Goal: Task Accomplishment & Management: Complete application form

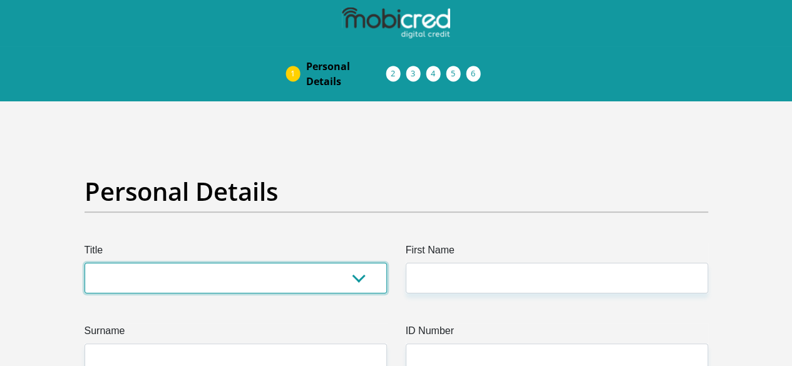
click at [284, 263] on select "Mr Ms Mrs Dr [PERSON_NAME]" at bounding box center [236, 278] width 303 height 31
select select "Mr"
click at [85, 263] on select "Mr Ms Mrs Dr [PERSON_NAME]" at bounding box center [236, 278] width 303 height 31
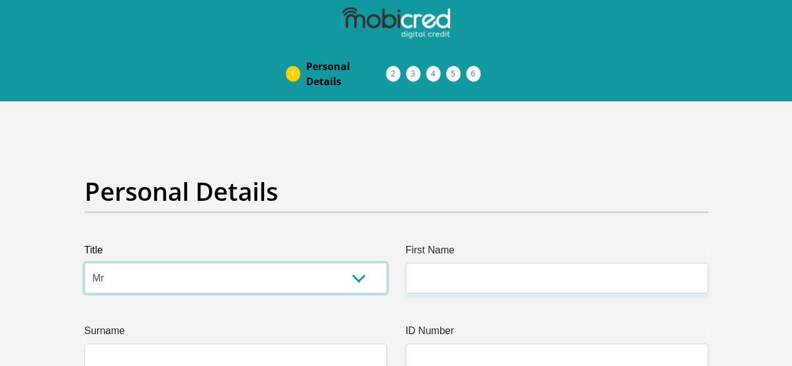
click at [283, 263] on select "Mr Ms Mrs Dr [PERSON_NAME]" at bounding box center [236, 278] width 303 height 31
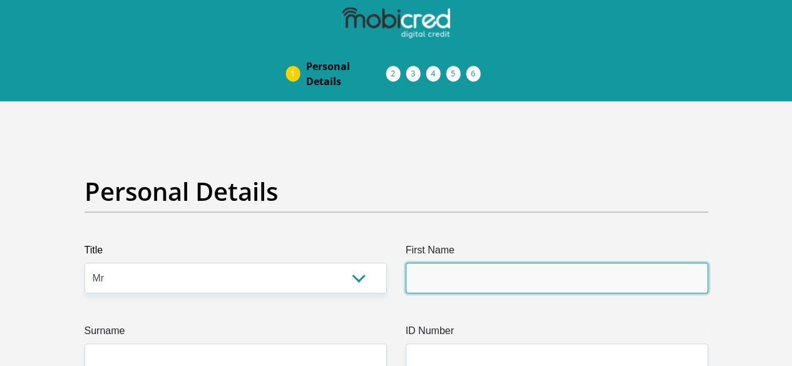
click at [420, 263] on input "First Name" at bounding box center [557, 278] width 303 height 31
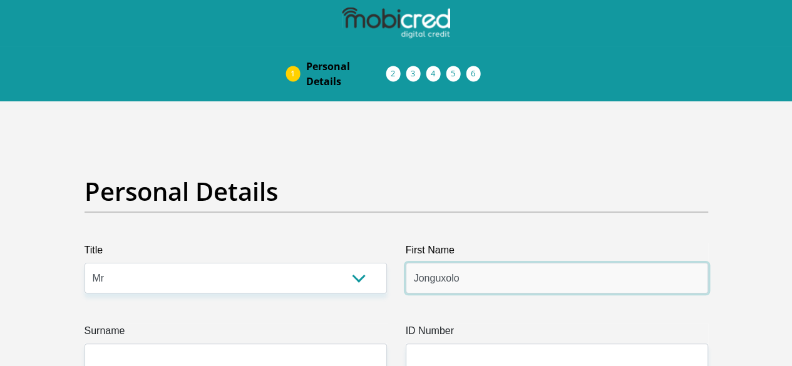
type input "Jonguxolo"
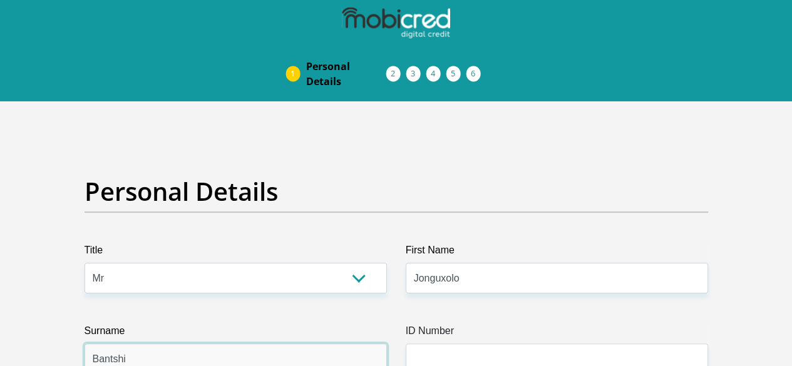
type input "Bantshi"
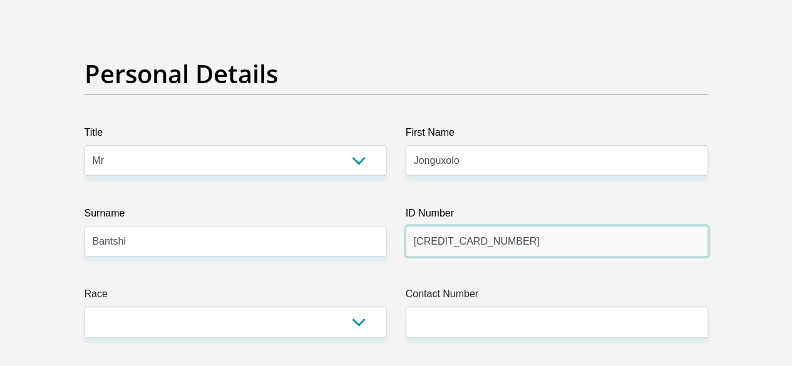
scroll to position [125, 0]
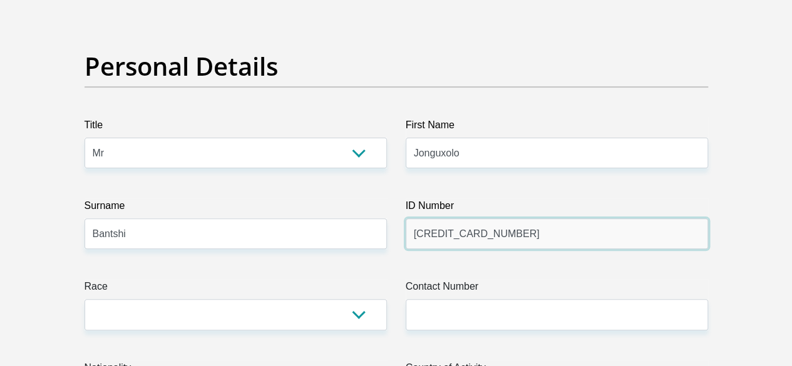
type input "[CREDIT_CARD_NUMBER]"
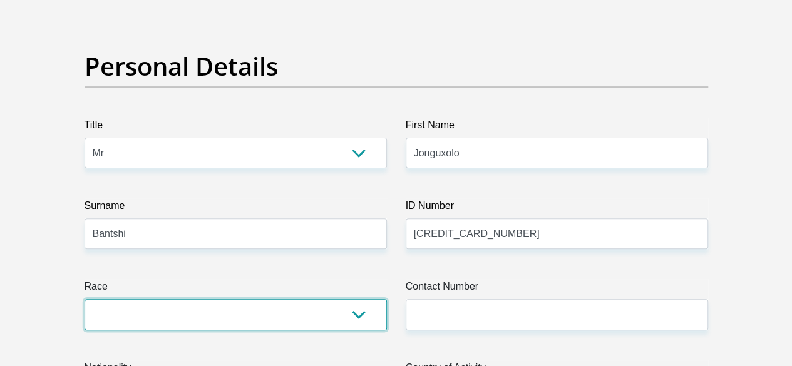
click at [329, 299] on select "Black Coloured Indian White Other" at bounding box center [236, 314] width 303 height 31
select select "1"
click at [85, 299] on select "Black Coloured Indian White Other" at bounding box center [236, 314] width 303 height 31
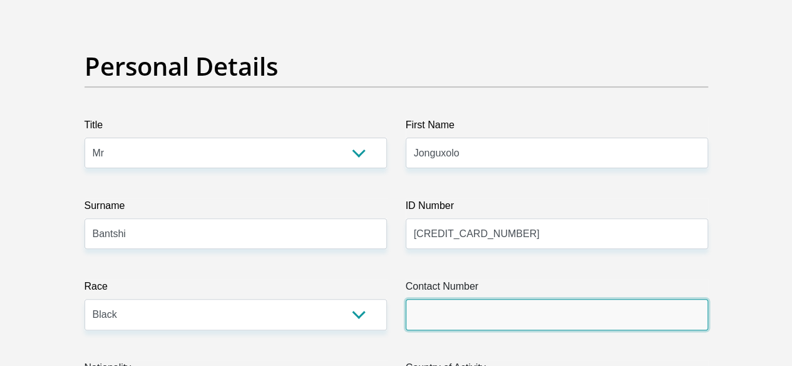
click at [492, 299] on input "Contact Number" at bounding box center [557, 314] width 303 height 31
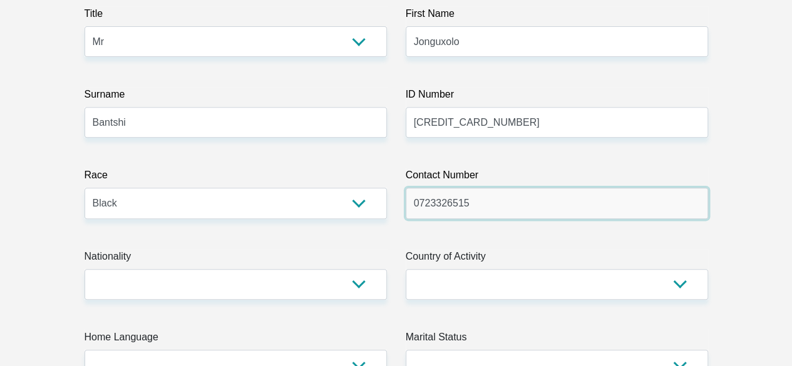
scroll to position [313, 0]
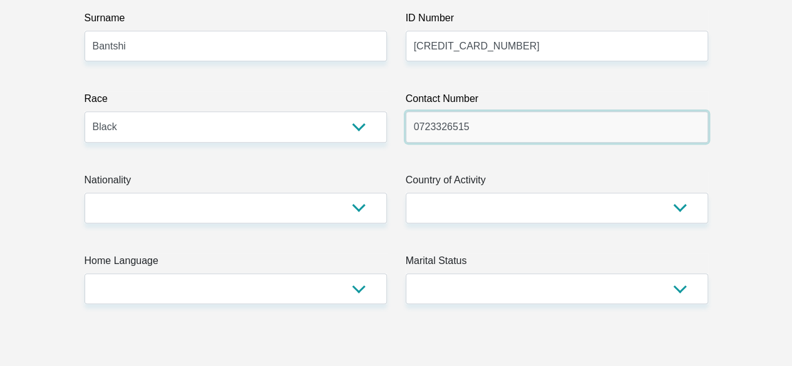
type input "0723326515"
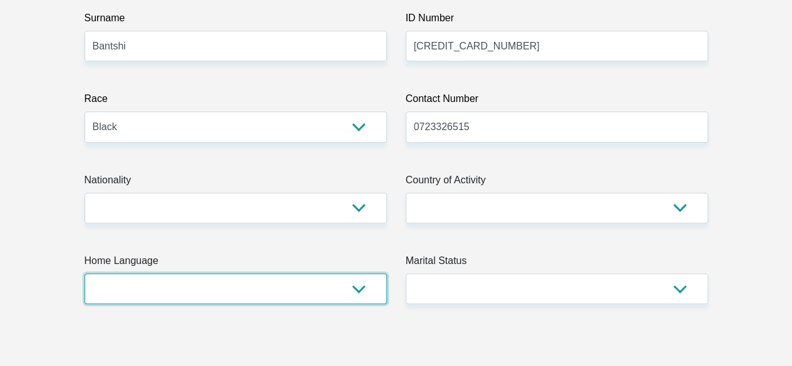
click at [227, 274] on select "Afrikaans English Sepedi South Ndebele Southern Sotho Swati Tsonga Tswana Venda…" at bounding box center [236, 289] width 303 height 31
select select "xho"
click at [85, 274] on select "Afrikaans English Sepedi South Ndebele Southern Sotho Swati Tsonga Tswana Venda…" at bounding box center [236, 289] width 303 height 31
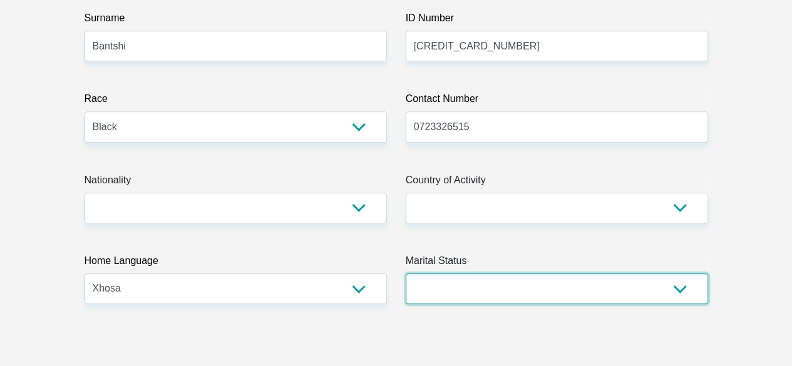
click at [478, 274] on select "Married ANC Single Divorced Widowed Married COP or Customary Law" at bounding box center [557, 289] width 303 height 31
select select "5"
click at [406, 274] on select "Married ANC Single Divorced Widowed Married COP or Customary Law" at bounding box center [557, 289] width 303 height 31
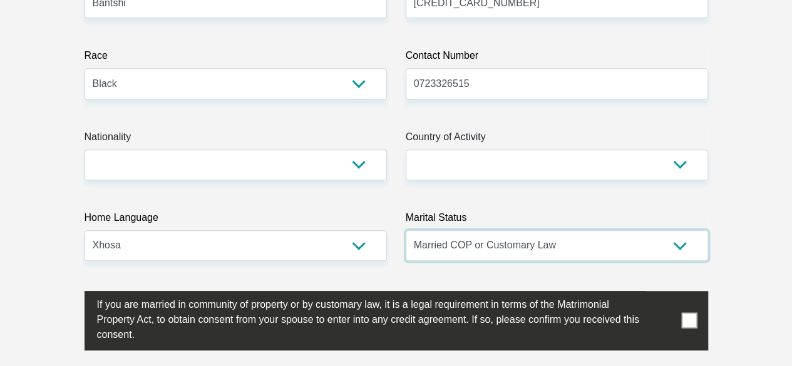
scroll to position [376, 0]
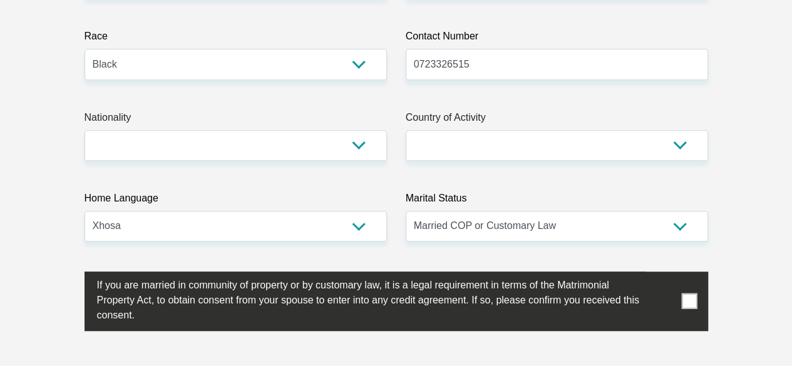
click at [691, 294] on span at bounding box center [689, 302] width 16 height 16
click at [72, 275] on input "checkbox" at bounding box center [72, 275] width 0 height 0
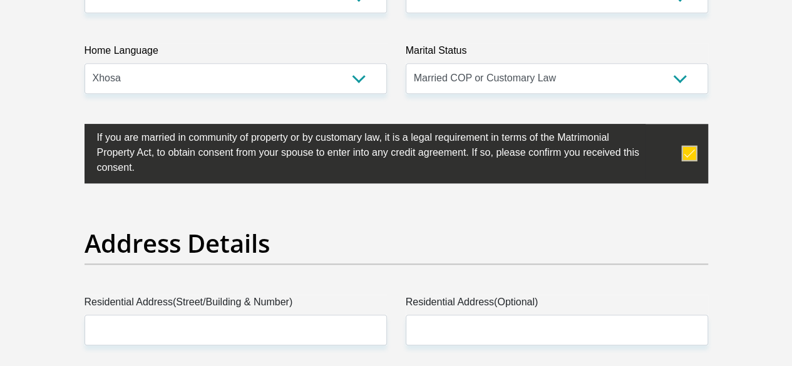
scroll to position [564, 0]
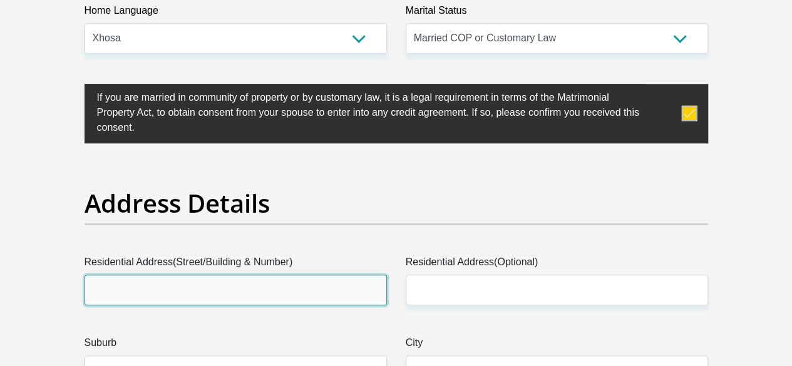
click at [286, 275] on input "Residential Address(Street/Building & Number)" at bounding box center [236, 290] width 303 height 31
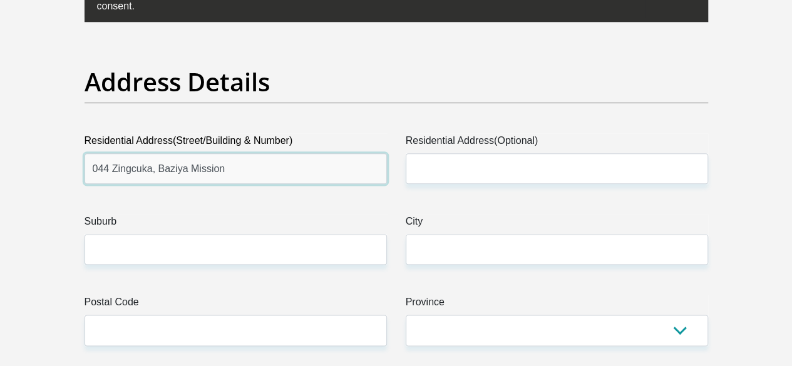
scroll to position [689, 0]
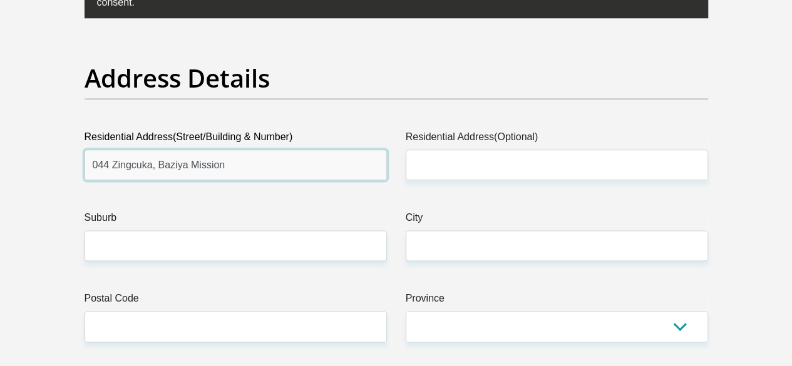
type input "044 Zingcuka, Baziya Mission"
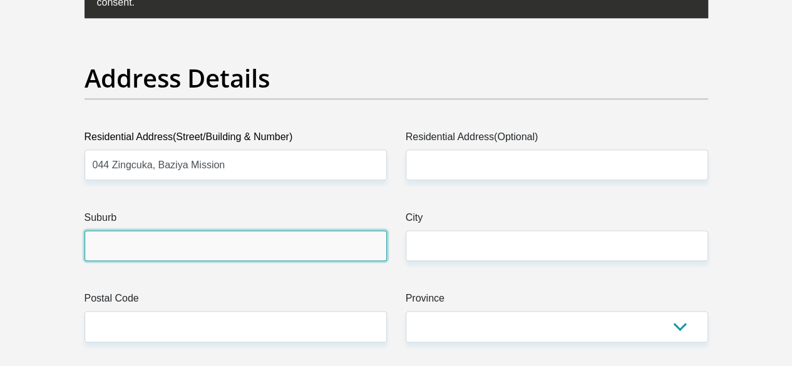
click at [304, 230] on input "Suburb" at bounding box center [236, 245] width 303 height 31
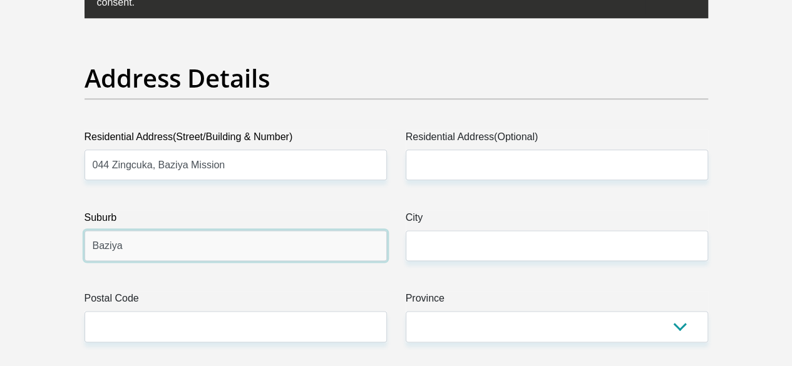
type input "Baziya"
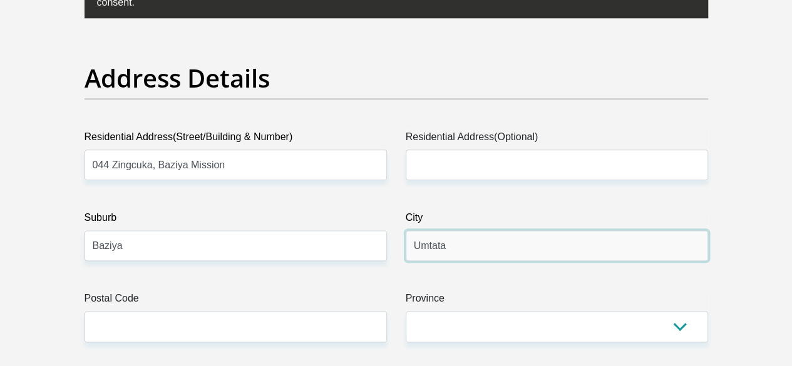
type input "Umtata"
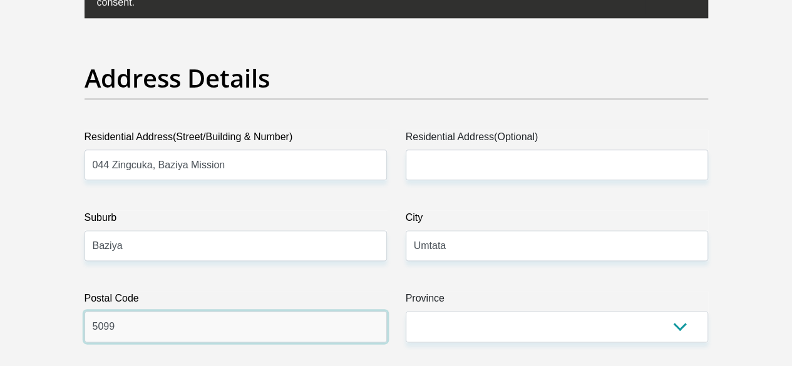
type input "5099"
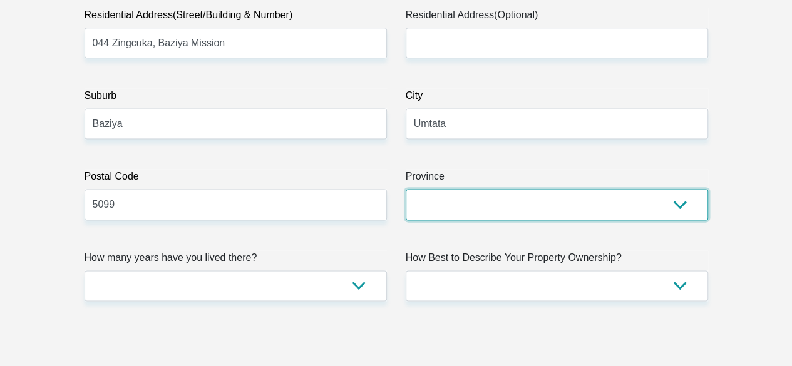
scroll to position [814, 0]
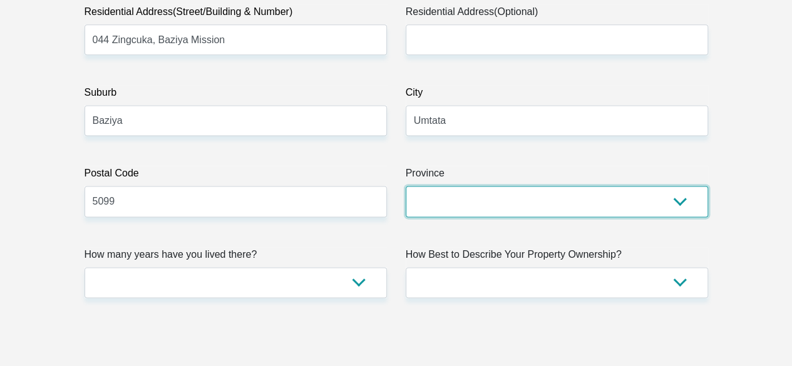
click at [529, 186] on select "Eastern Cape Free State [GEOGRAPHIC_DATA] [GEOGRAPHIC_DATA][DATE] [GEOGRAPHIC_D…" at bounding box center [557, 201] width 303 height 31
select select "[GEOGRAPHIC_DATA]"
click at [406, 186] on select "Eastern Cape Free State [GEOGRAPHIC_DATA] [GEOGRAPHIC_DATA][DATE] [GEOGRAPHIC_D…" at bounding box center [557, 201] width 303 height 31
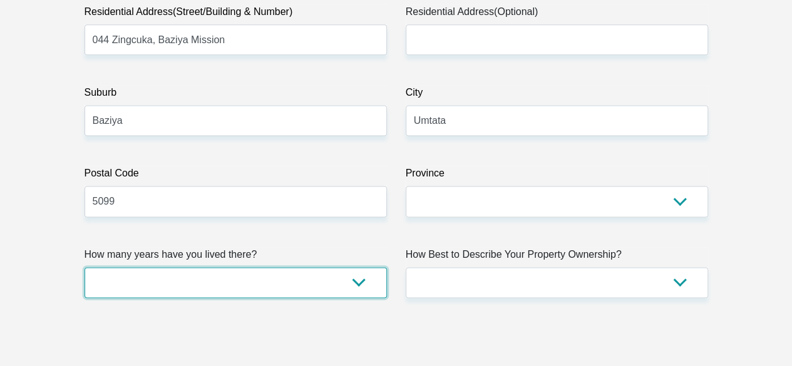
click at [344, 267] on select "less than 1 year 1-3 years 3-5 years 5+ years" at bounding box center [236, 282] width 303 height 31
select select "5"
click at [85, 267] on select "less than 1 year 1-3 years 3-5 years 5+ years" at bounding box center [236, 282] width 303 height 31
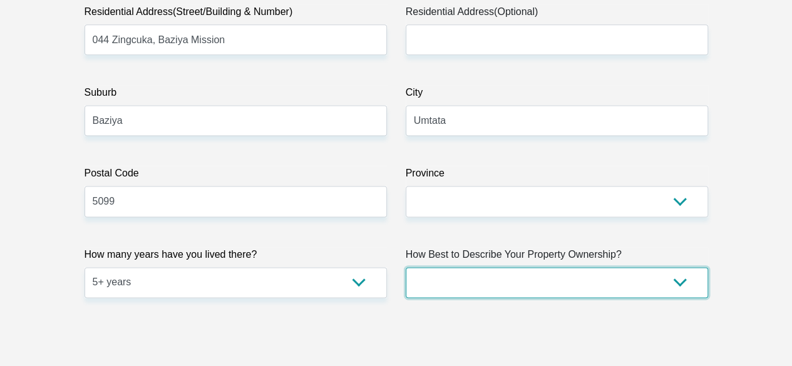
click at [470, 267] on select "Owned Rented Family Owned Company Dwelling" at bounding box center [557, 282] width 303 height 31
select select "Owned"
click at [406, 267] on select "Owned Rented Family Owned Company Dwelling" at bounding box center [557, 282] width 303 height 31
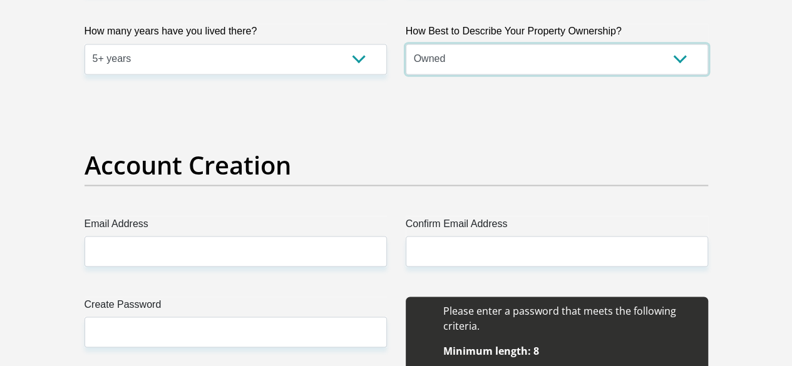
scroll to position [1065, 0]
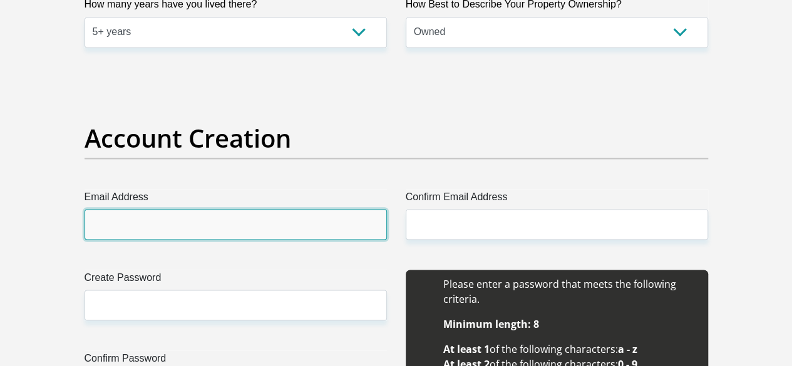
click at [222, 209] on input "Email Address" at bounding box center [236, 224] width 303 height 31
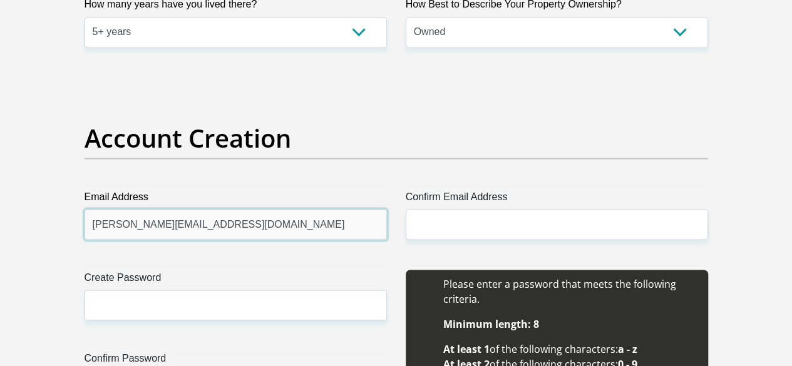
type input "[PERSON_NAME][EMAIL_ADDRESS][DOMAIN_NAME]"
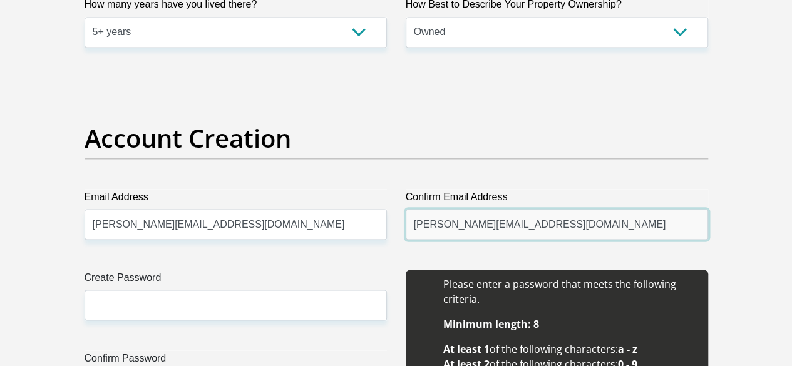
type input "[PERSON_NAME][EMAIL_ADDRESS][DOMAIN_NAME]"
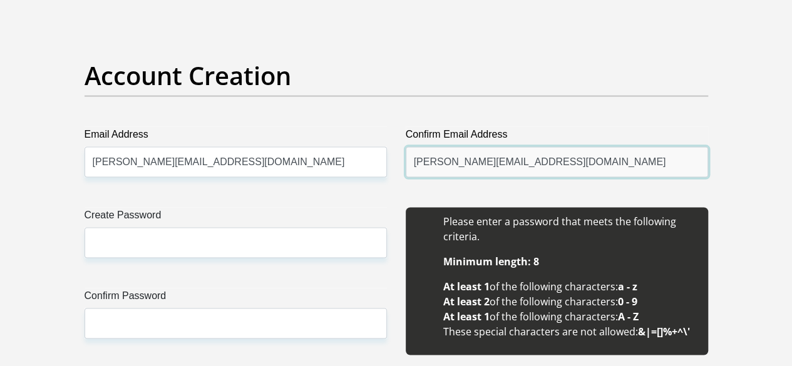
scroll to position [1190, 0]
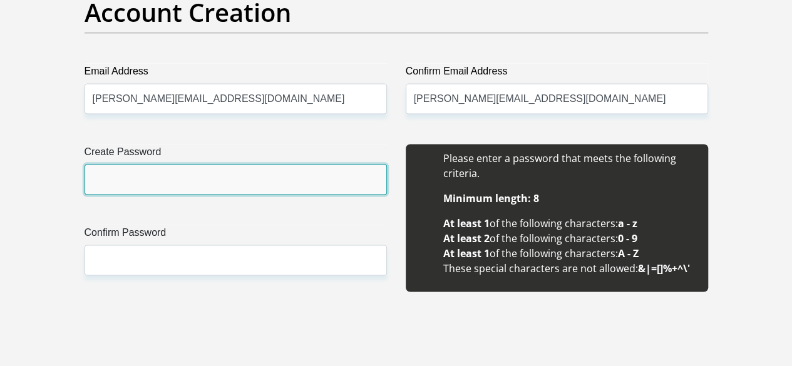
click at [242, 165] on input "Create Password" at bounding box center [236, 180] width 303 height 31
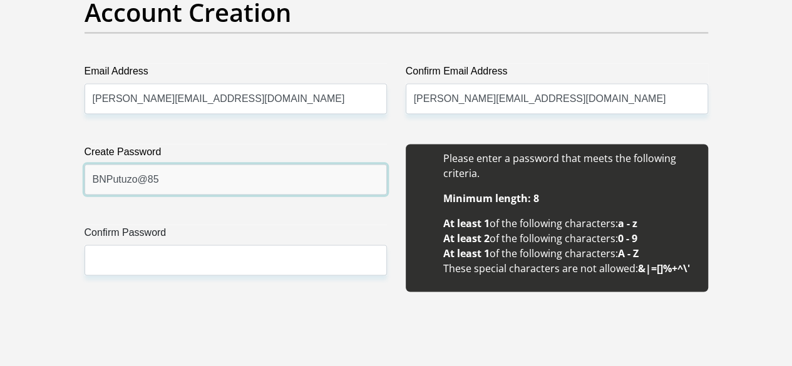
type input "BNPutuzo@85"
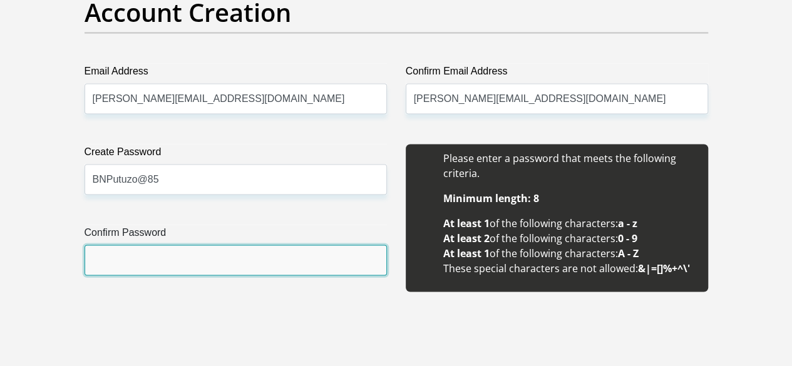
click at [167, 246] on input "Confirm Password" at bounding box center [236, 261] width 303 height 31
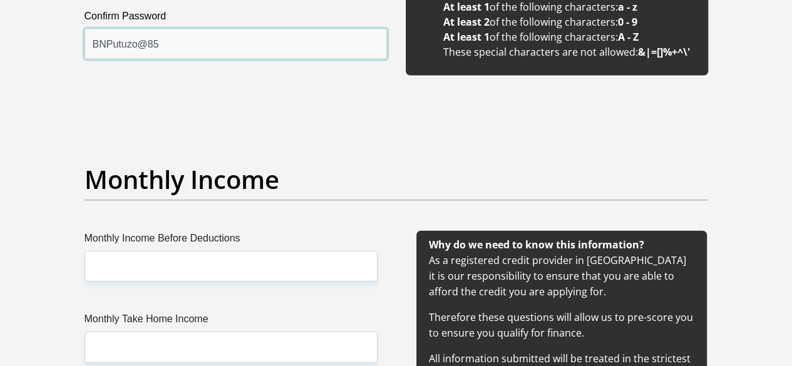
scroll to position [1441, 0]
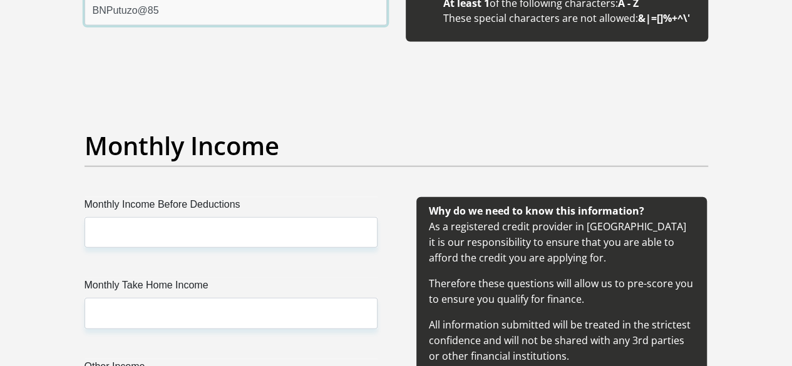
type input "BNPutuzo@85"
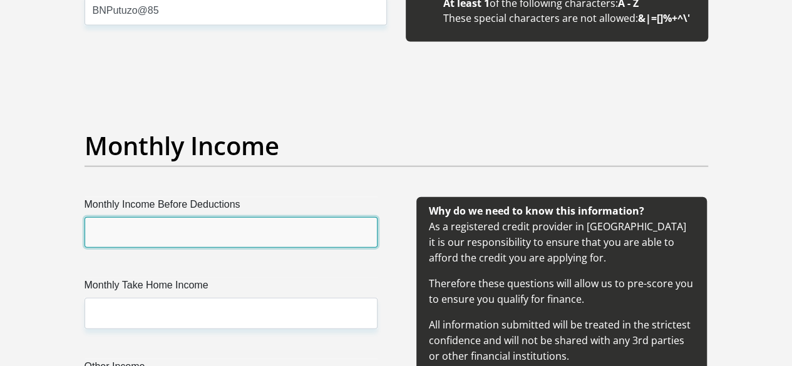
click at [128, 217] on input "Monthly Income Before Deductions" at bounding box center [231, 232] width 293 height 31
type input "9000"
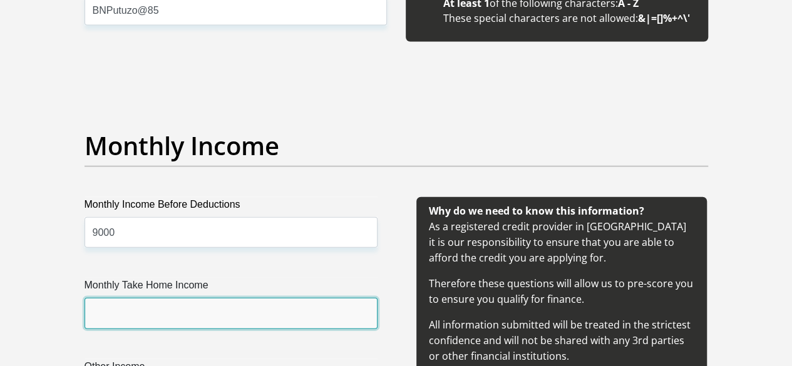
click at [160, 298] on input "Monthly Take Home Income" at bounding box center [231, 313] width 293 height 31
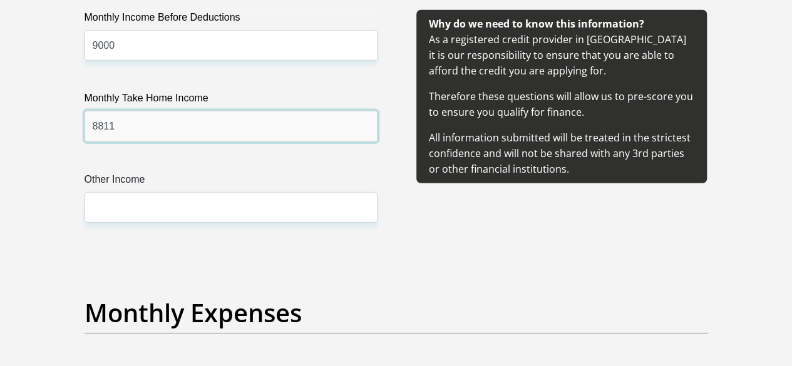
scroll to position [1628, 0]
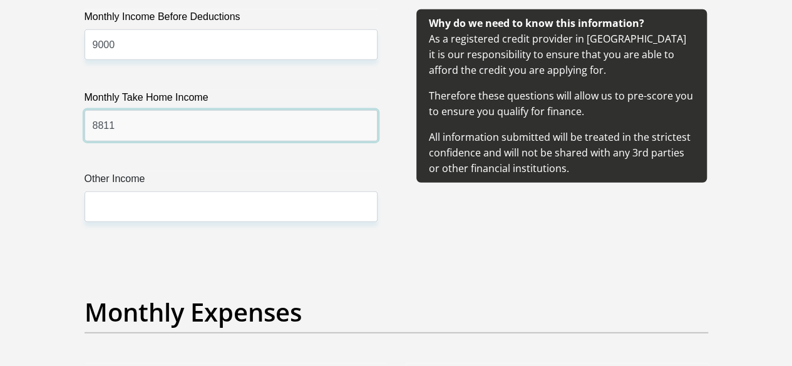
type input "8811"
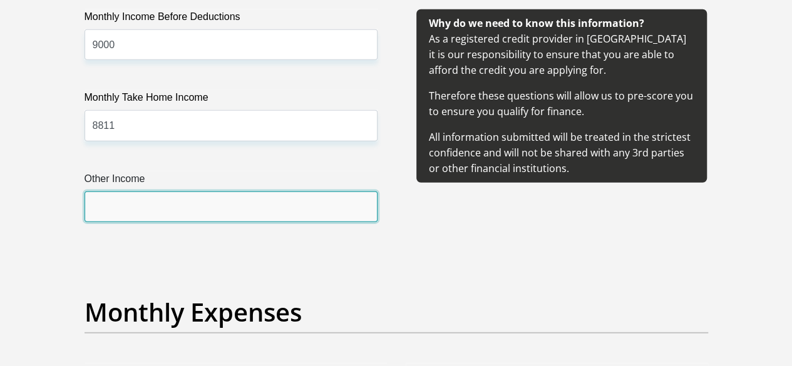
click at [155, 192] on input "Other Income" at bounding box center [231, 207] width 293 height 31
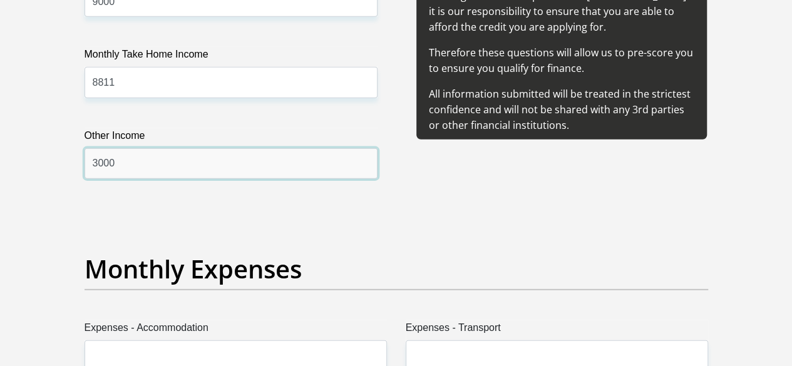
scroll to position [1691, 0]
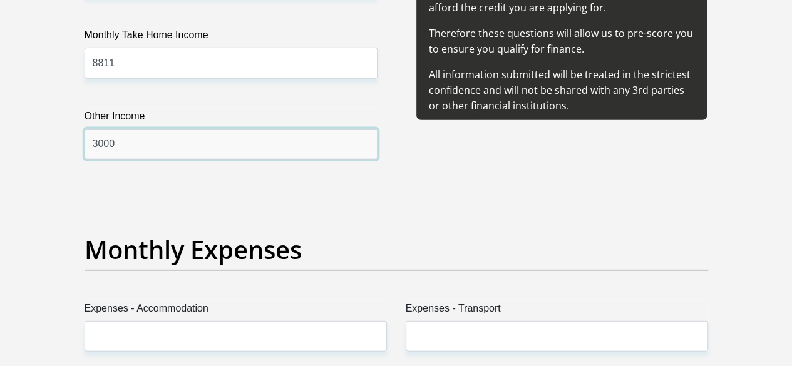
type input "3000"
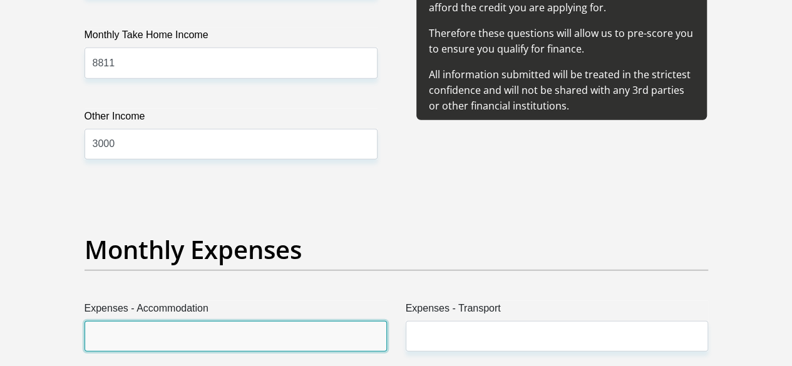
click at [184, 321] on input "Expenses - Accommodation" at bounding box center [236, 336] width 303 height 31
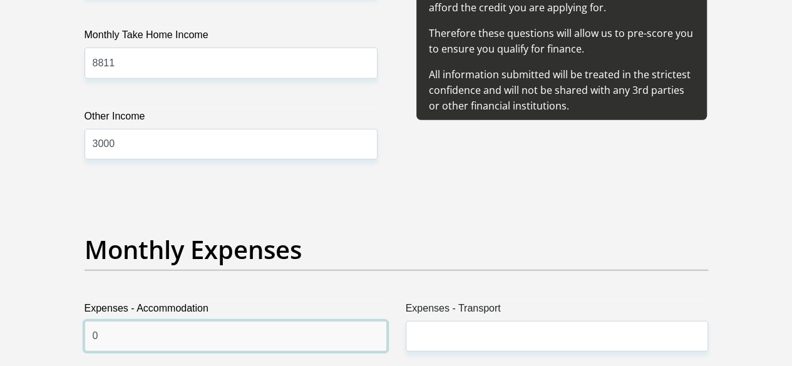
type input "0"
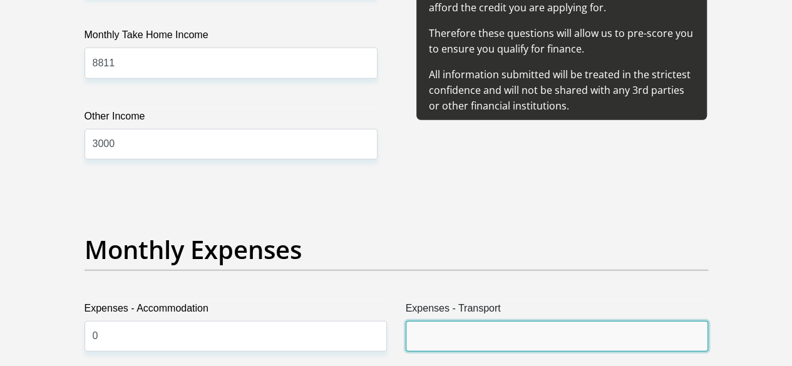
click at [451, 321] on input "Expenses - Transport" at bounding box center [557, 336] width 303 height 31
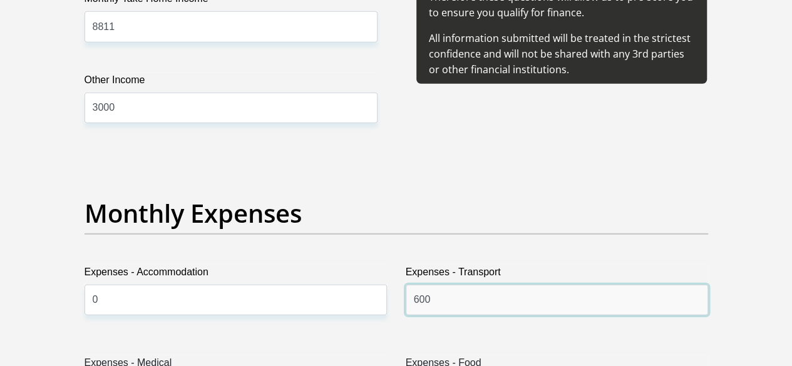
scroll to position [1754, 0]
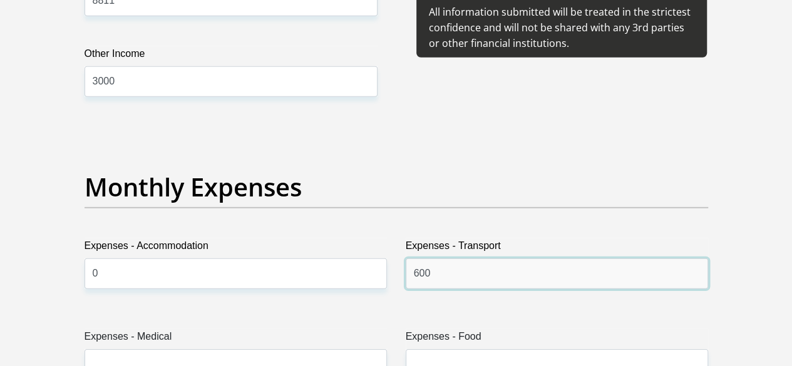
type input "600"
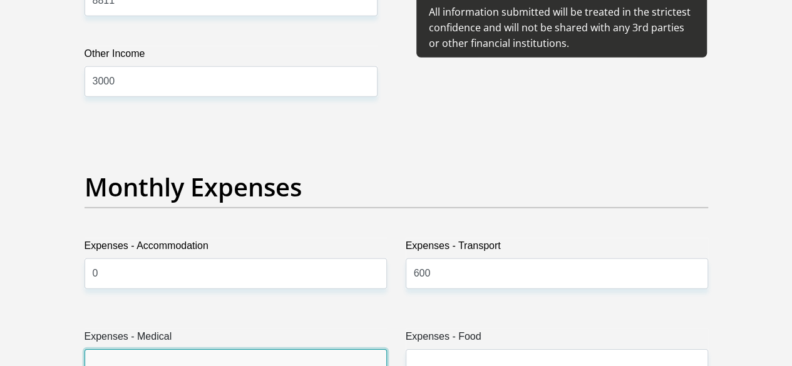
click at [219, 350] on input "Expenses - Medical" at bounding box center [236, 365] width 303 height 31
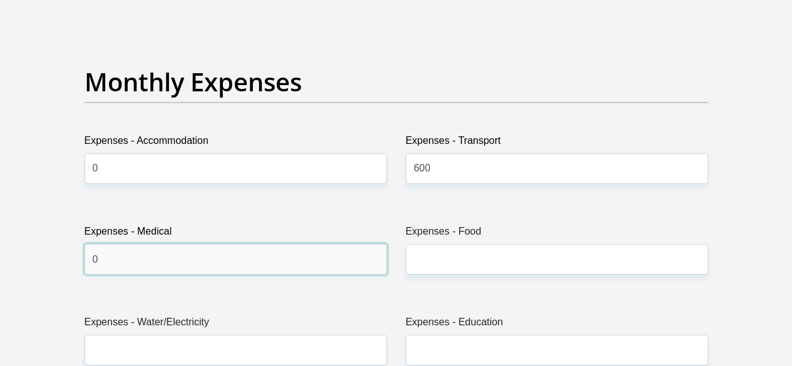
scroll to position [1879, 0]
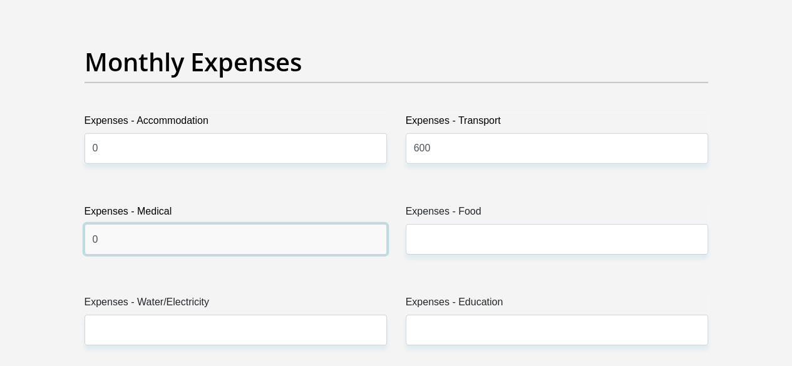
type input "0"
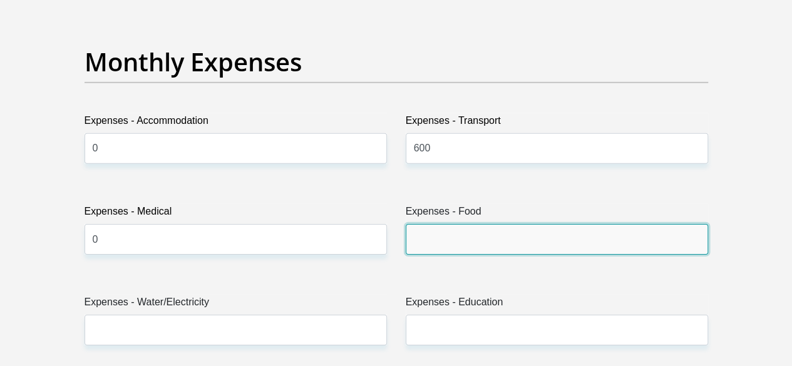
click at [433, 224] on input "Expenses - Food" at bounding box center [557, 239] width 303 height 31
type input "1"
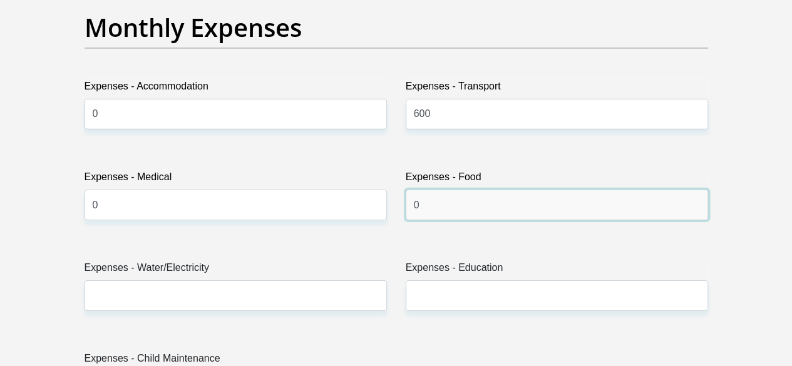
scroll to position [1942, 0]
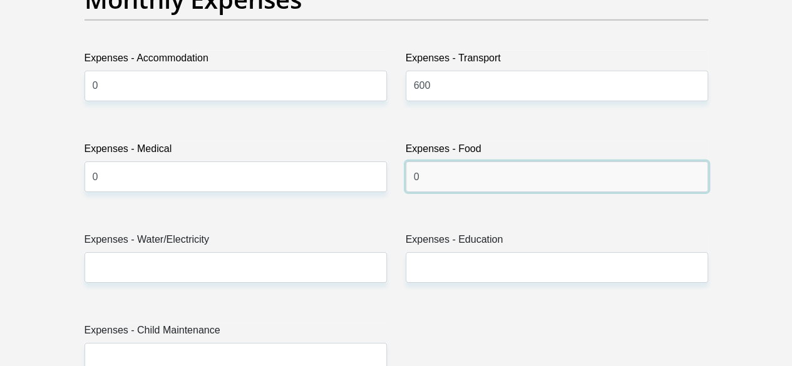
type input "0"
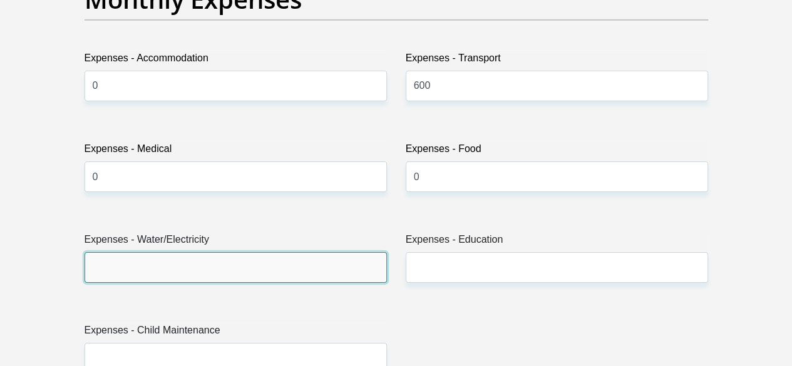
click at [257, 252] on input "Expenses - Water/Electricity" at bounding box center [236, 267] width 303 height 31
type input "0"
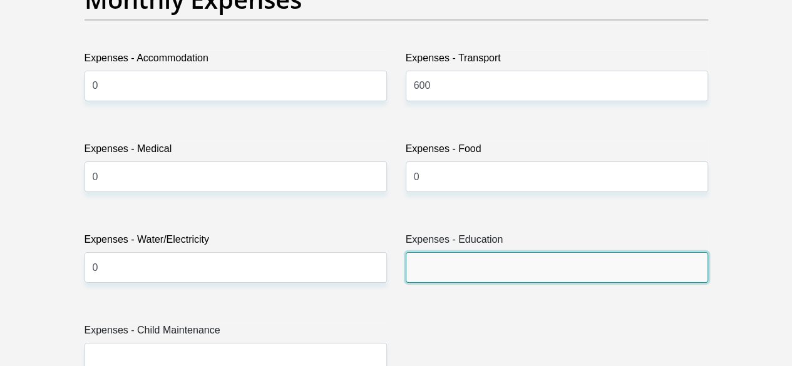
click at [456, 252] on input "Expenses - Education" at bounding box center [557, 267] width 303 height 31
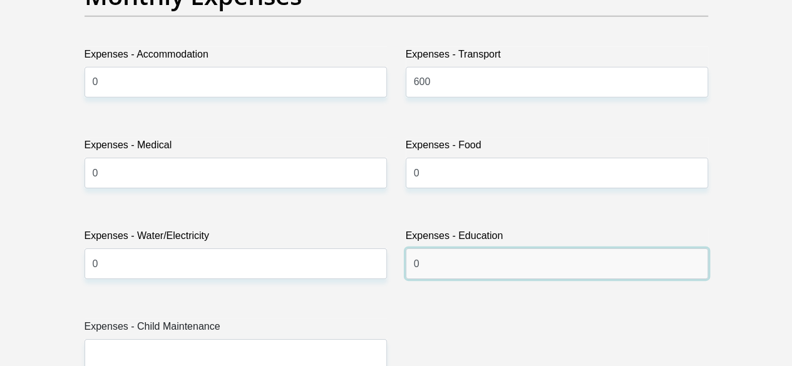
scroll to position [2004, 0]
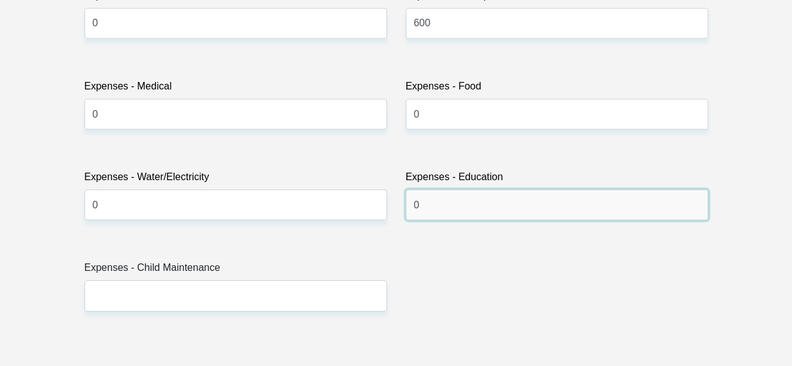
type input "0"
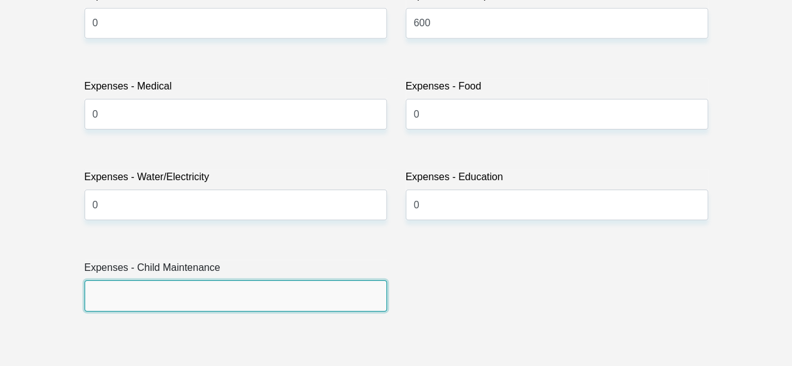
click at [204, 281] on input "Expenses - Child Maintenance" at bounding box center [236, 296] width 303 height 31
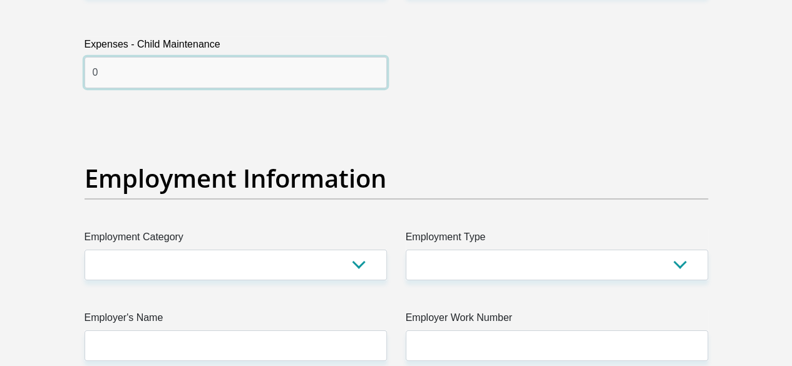
scroll to position [2255, 0]
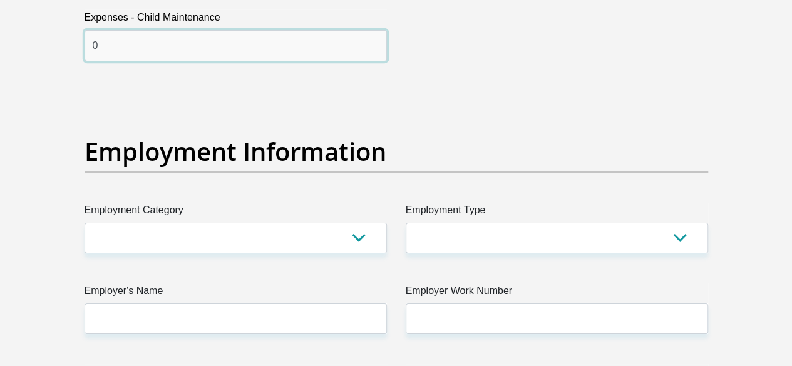
type input "0"
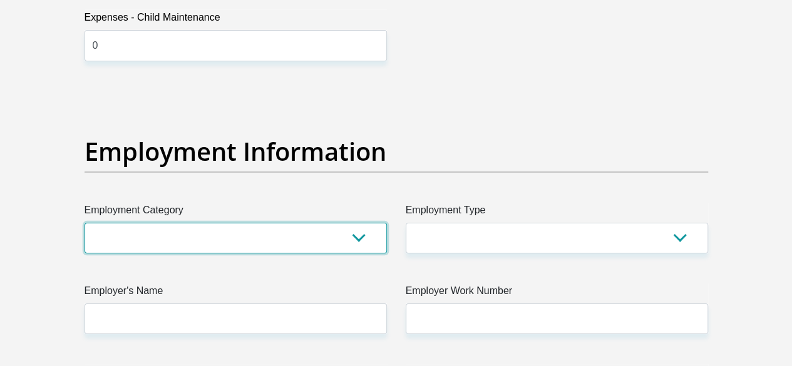
click at [215, 223] on select "AGRICULTURE ALCOHOL & TOBACCO CONSTRUCTION MATERIALS METALLURGY EQUIPMENT FOR R…" at bounding box center [236, 238] width 303 height 31
select select "46"
click at [85, 223] on select "AGRICULTURE ALCOHOL & TOBACCO CONSTRUCTION MATERIALS METALLURGY EQUIPMENT FOR R…" at bounding box center [236, 238] width 303 height 31
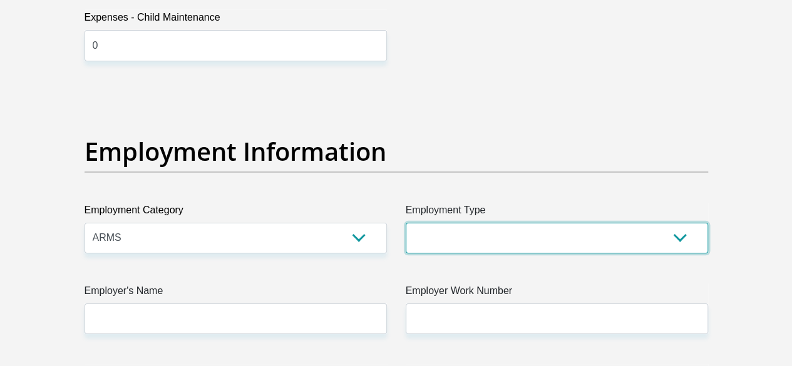
click at [426, 223] on select "College/Lecturer Craft Seller Creative Driver Executive Farmer Forces - Non Com…" at bounding box center [557, 238] width 303 height 31
select select "Pensioner"
click at [406, 223] on select "College/Lecturer Craft Seller Creative Driver Executive Farmer Forces - Non Com…" at bounding box center [557, 238] width 303 height 31
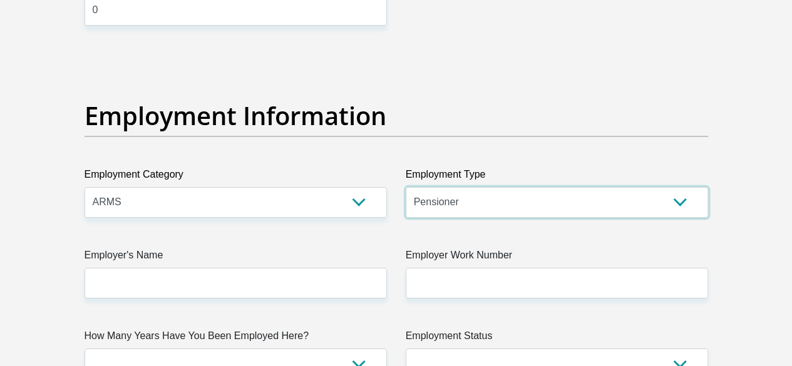
scroll to position [2317, 0]
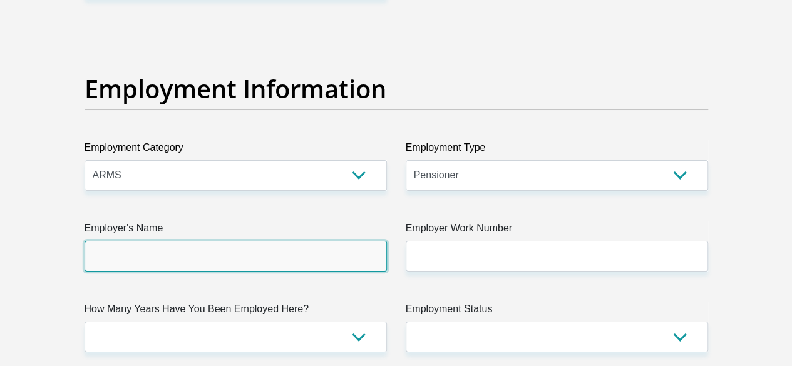
click at [236, 241] on input "Employer's Name" at bounding box center [236, 256] width 303 height 31
type input "Defence"
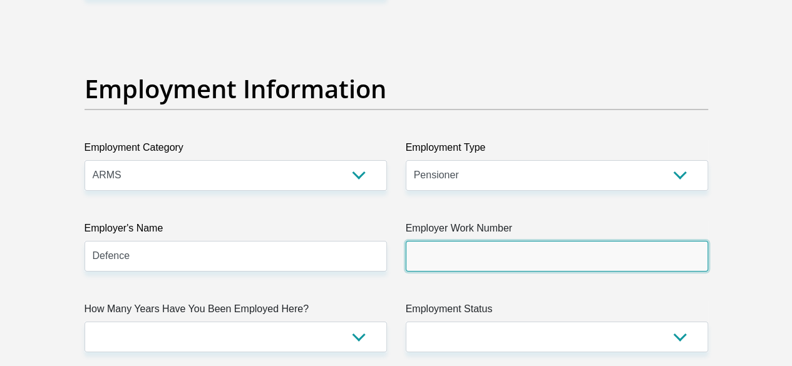
click at [465, 241] on input "Employer Work Number" at bounding box center [557, 256] width 303 height 31
paste input "ja ban"
type input "ja ban"
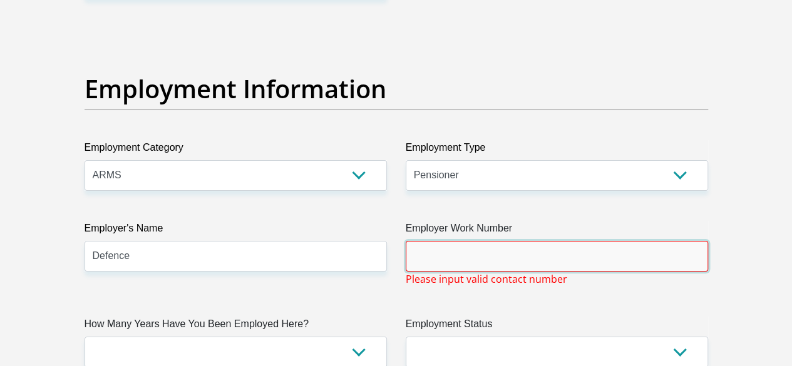
paste input "012 339 5718"
click at [455, 241] on input "012 339 5718" at bounding box center [557, 256] width 303 height 31
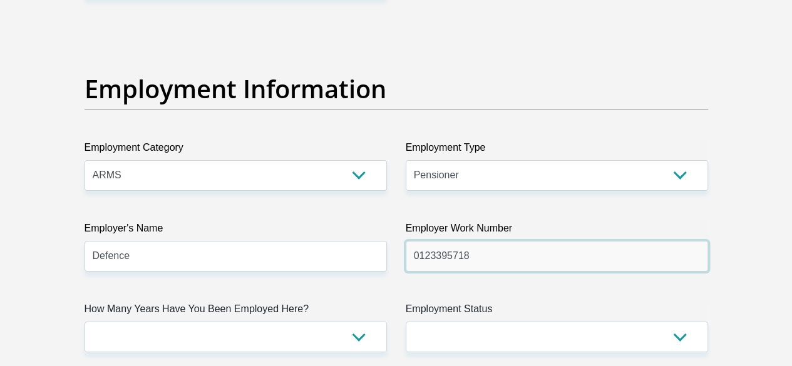
type input "0123395718"
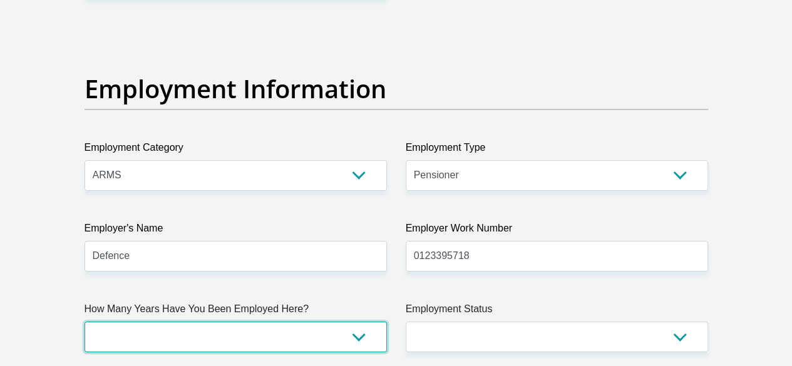
click at [275, 322] on select "less than 1 year 1-3 years 3-5 years 5+ years" at bounding box center [236, 337] width 303 height 31
select select "60"
click at [85, 322] on select "less than 1 year 1-3 years 3-5 years 5+ years" at bounding box center [236, 337] width 303 height 31
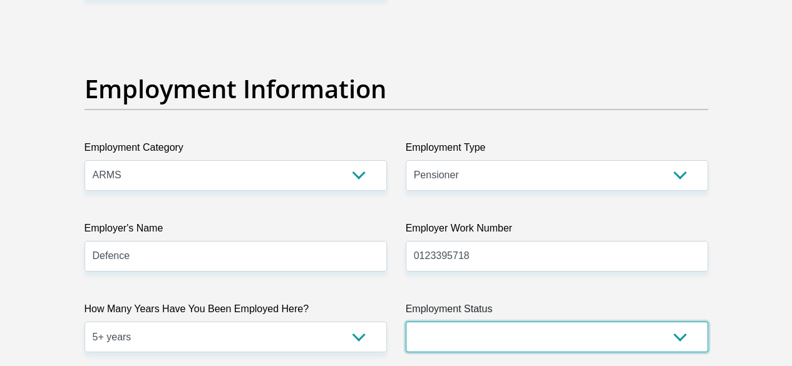
click at [549, 322] on select "Permanent/Full-time Part-time/Casual [DEMOGRAPHIC_DATA] Worker Self-Employed Ho…" at bounding box center [557, 337] width 303 height 31
select select "6"
click at [406, 322] on select "Permanent/Full-time Part-time/Casual [DEMOGRAPHIC_DATA] Worker Self-Employed Ho…" at bounding box center [557, 337] width 303 height 31
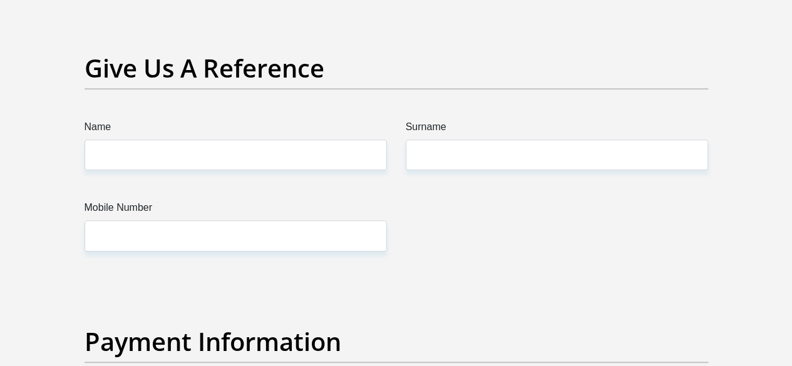
scroll to position [2693, 0]
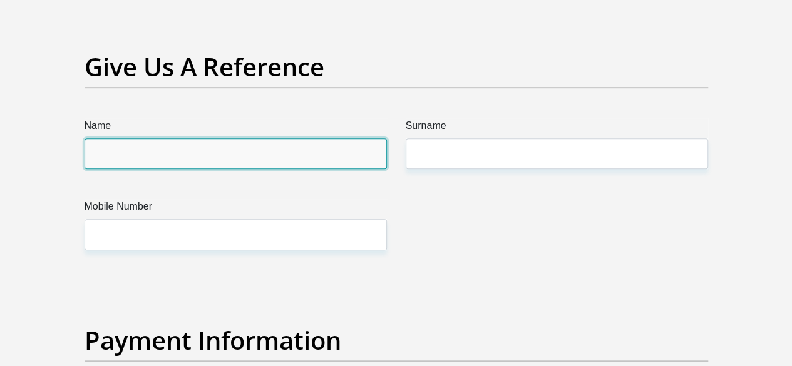
click at [341, 138] on input "Name" at bounding box center [236, 153] width 303 height 31
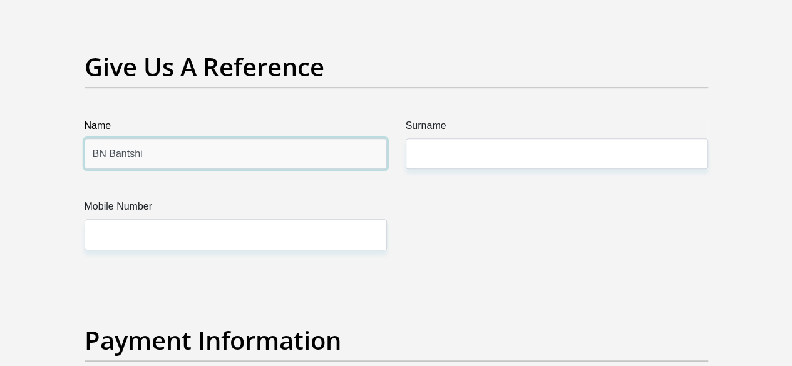
click at [130, 138] on input "BN Bantshi" at bounding box center [236, 153] width 303 height 31
type input "BN"
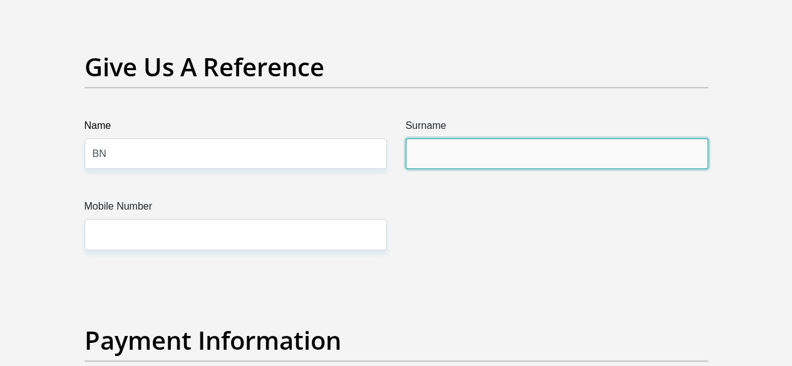
click at [422, 138] on input "Surname" at bounding box center [557, 153] width 303 height 31
paste input "Bantshi"
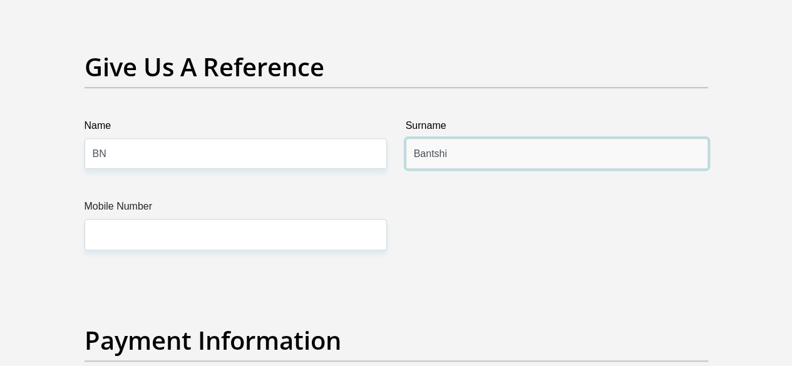
type input "Bantshi"
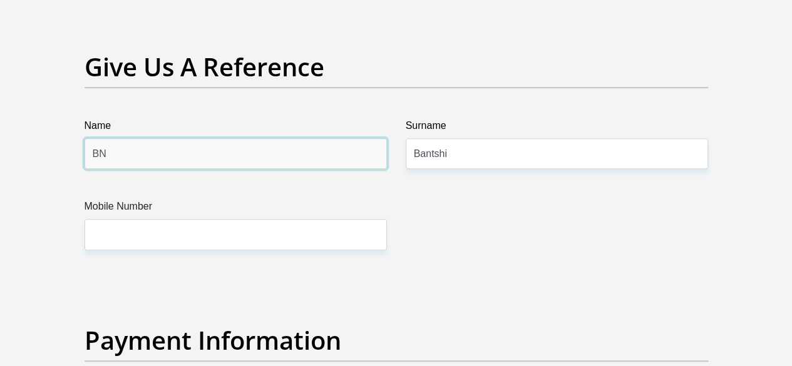
click at [177, 138] on input "BN" at bounding box center [236, 153] width 303 height 31
type input "Busisiwe"
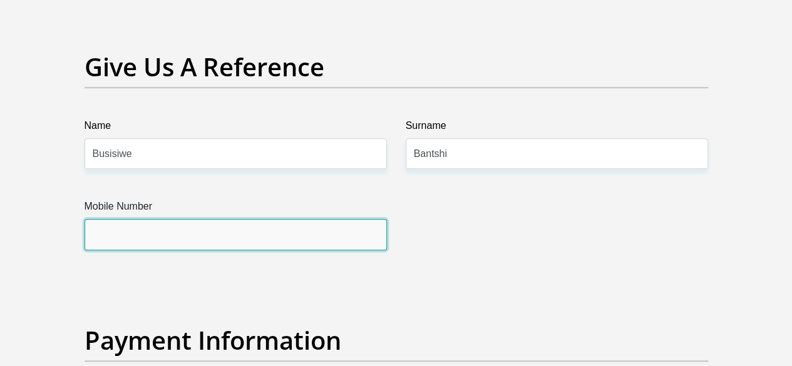
click at [208, 219] on input "Mobile Number" at bounding box center [236, 234] width 303 height 31
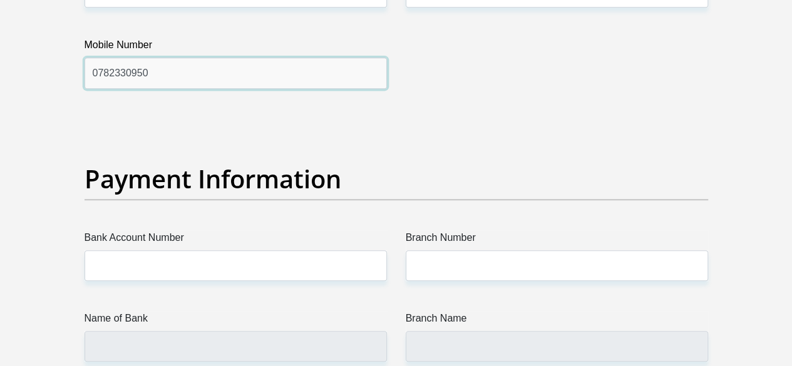
scroll to position [2881, 0]
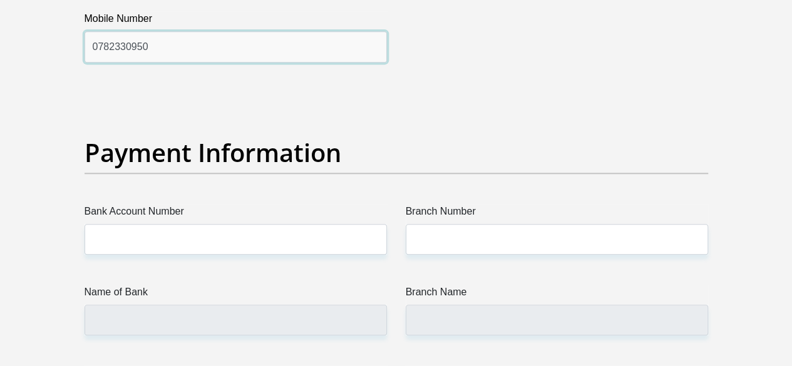
type input "0782330950"
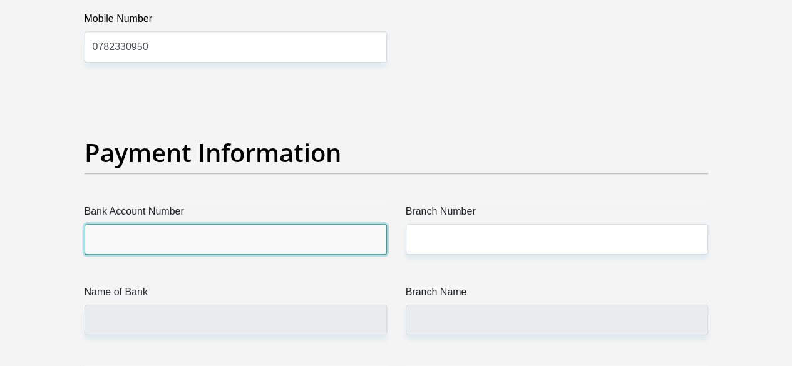
click at [342, 224] on input "Bank Account Number" at bounding box center [236, 239] width 303 height 31
paste input "62031433080"
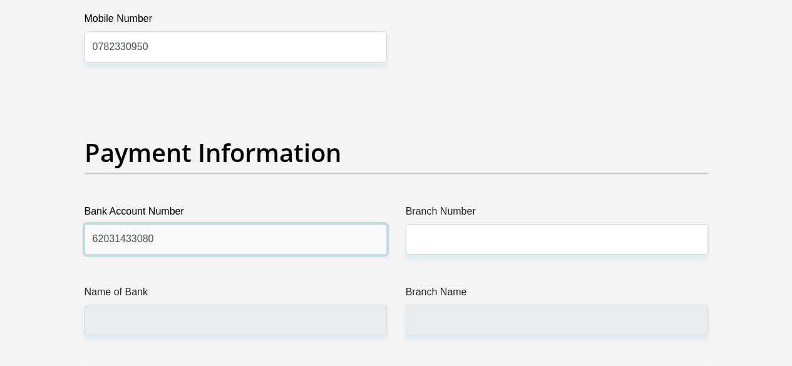
type input "62031433080"
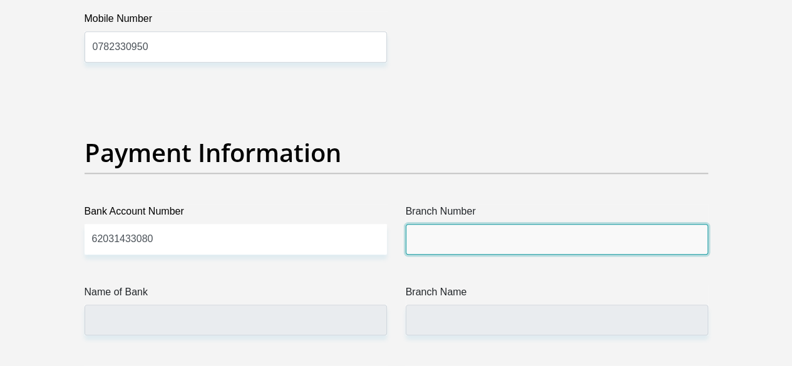
click at [458, 224] on input "Branch Number" at bounding box center [557, 239] width 303 height 31
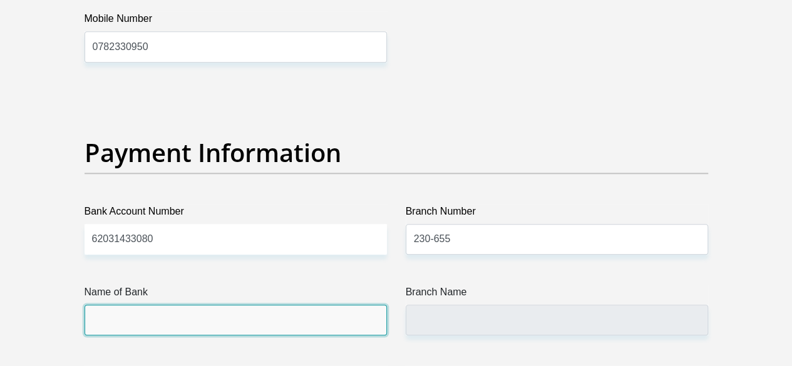
click at [248, 305] on input "Name of Bank" at bounding box center [236, 320] width 303 height 31
click at [249, 305] on input "Name of Bank" at bounding box center [236, 320] width 303 height 31
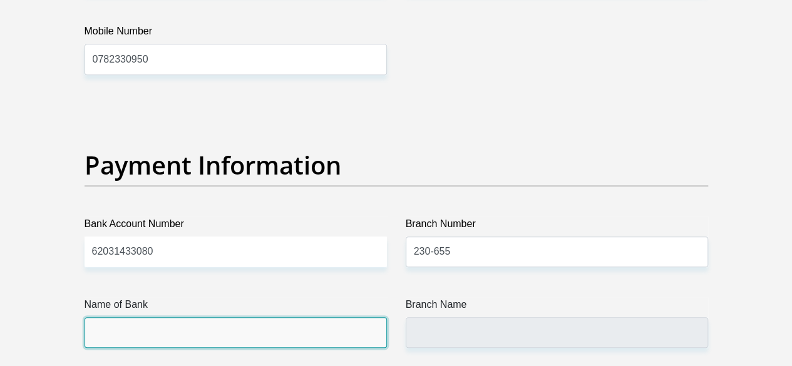
scroll to position [2889, 0]
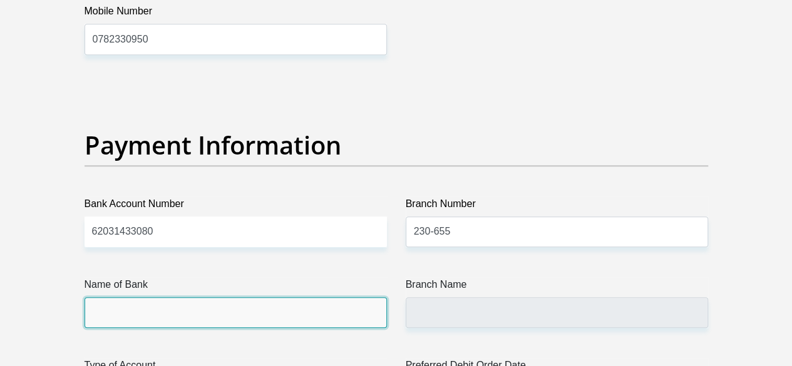
click at [199, 298] on input "Name of Bank" at bounding box center [236, 313] width 303 height 31
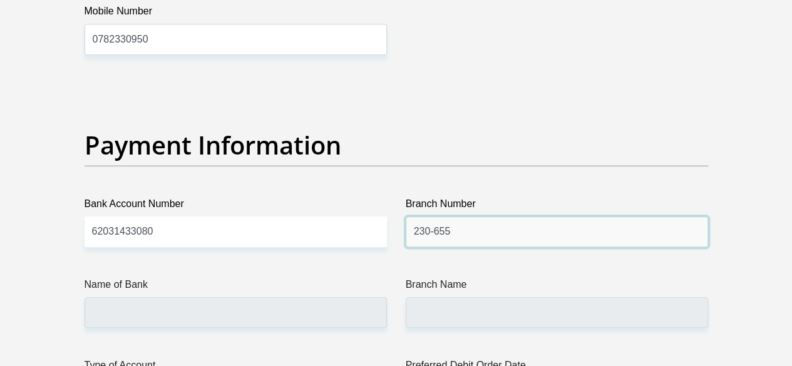
click at [640, 217] on input "230-655" at bounding box center [557, 232] width 303 height 31
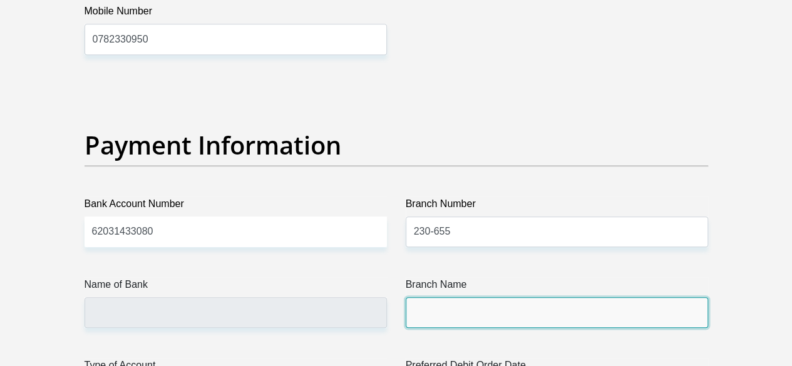
click at [562, 298] on input "Branch Name" at bounding box center [557, 313] width 303 height 31
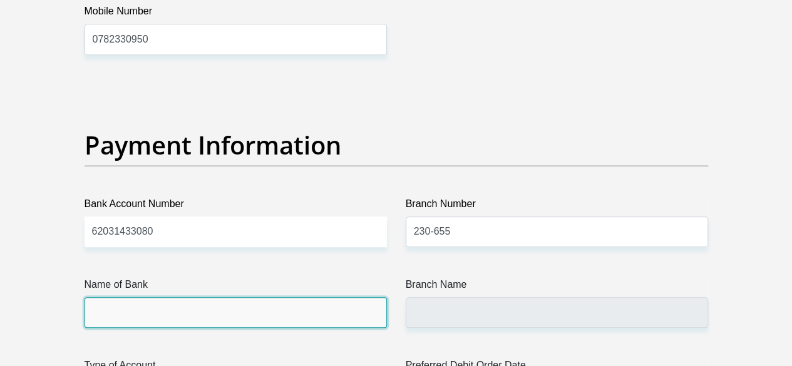
click at [299, 298] on input "Name of Bank" at bounding box center [236, 313] width 303 height 31
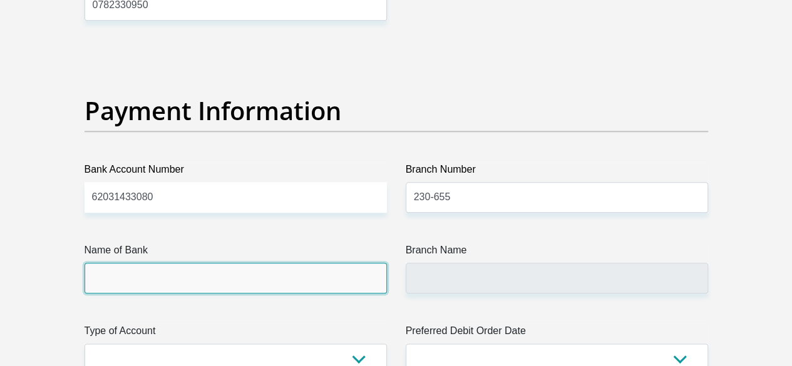
scroll to position [2951, 0]
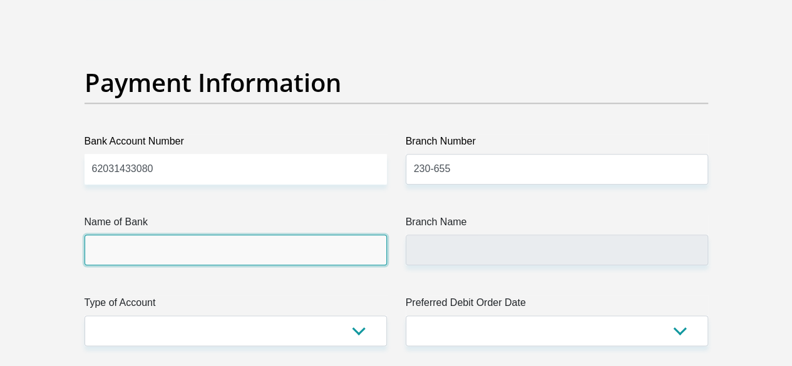
click at [263, 235] on input "Name of Bank" at bounding box center [236, 250] width 303 height 31
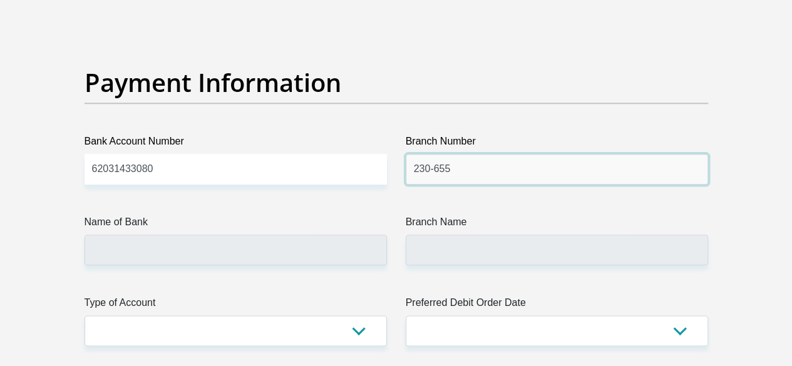
click at [515, 154] on input "230-655" at bounding box center [557, 169] width 303 height 31
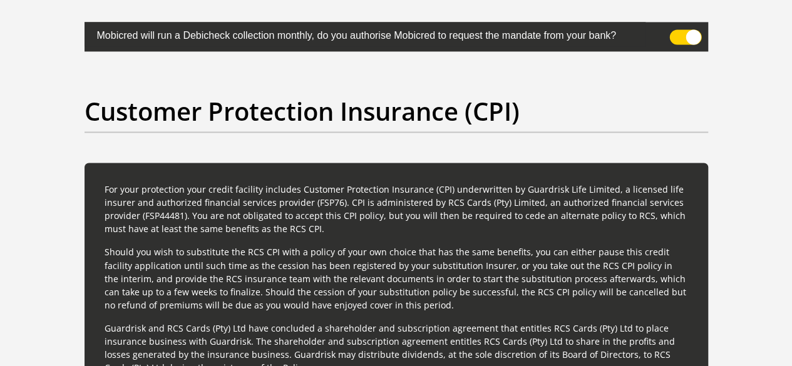
scroll to position [2930, 0]
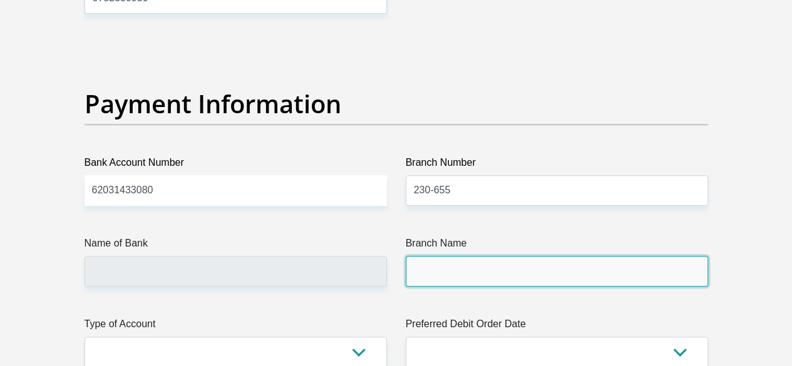
click at [499, 256] on input "Branch Name" at bounding box center [557, 271] width 303 height 31
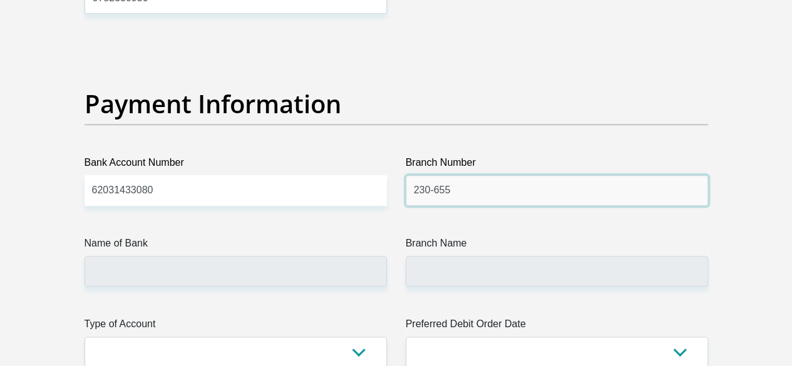
click at [489, 175] on input "230-655" at bounding box center [557, 190] width 303 height 31
type input "230-655"
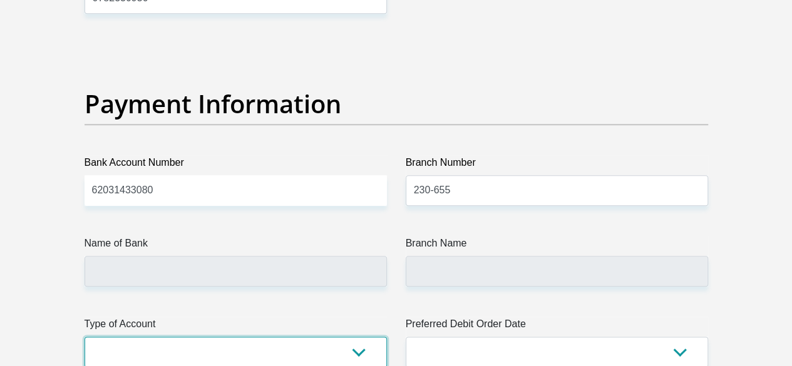
click at [254, 337] on select "Cheque Savings" at bounding box center [236, 352] width 303 height 31
select select "CUR"
click at [85, 337] on select "Cheque Savings" at bounding box center [236, 352] width 303 height 31
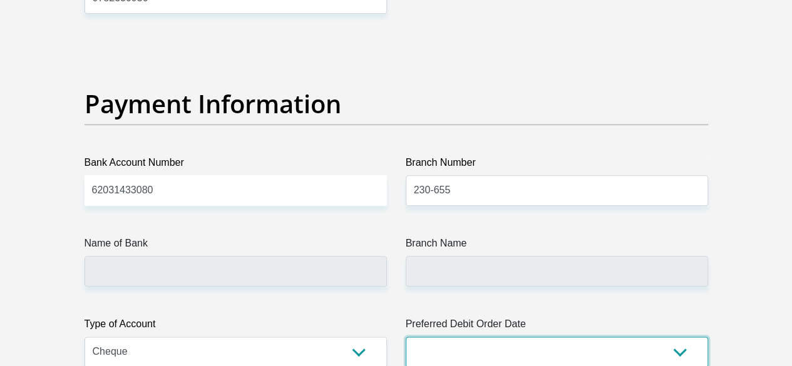
click at [472, 337] on select "1st 2nd 3rd 4th 5th 7th 18th 19th 20th 21st 22nd 23rd 24th 25th 26th 27th 28th …" at bounding box center [557, 352] width 303 height 31
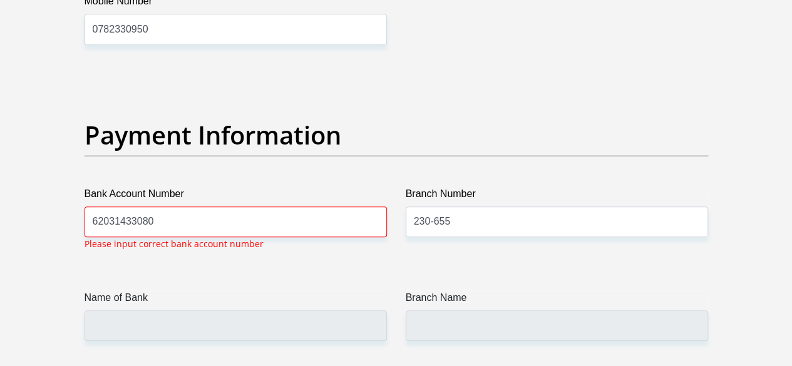
select select "2"
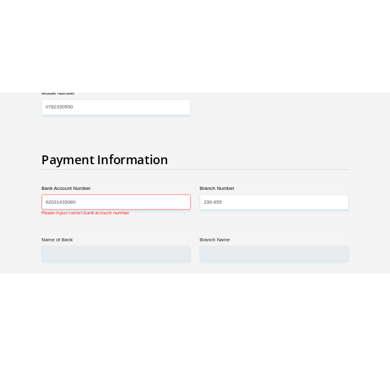
scroll to position [2898, 0]
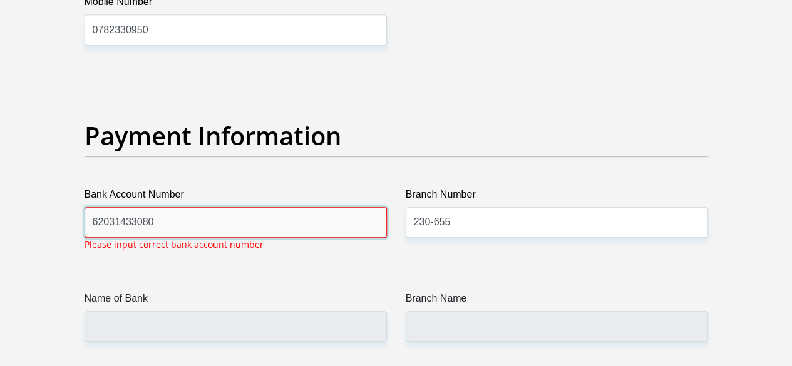
click at [175, 207] on input "62031433080" at bounding box center [236, 222] width 303 height 31
click at [264, 207] on input "62031433080" at bounding box center [236, 222] width 303 height 31
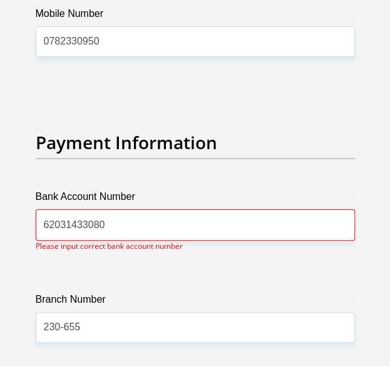
scroll to position [4642, 0]
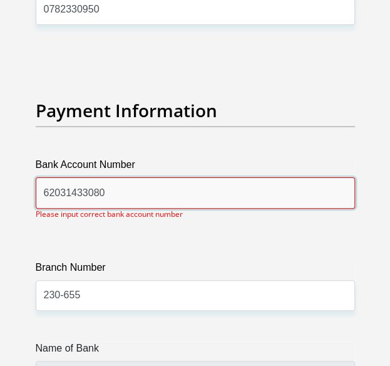
click at [264, 177] on input "62031433080" at bounding box center [195, 192] width 319 height 31
click at [251, 177] on input "62031433080" at bounding box center [195, 192] width 319 height 31
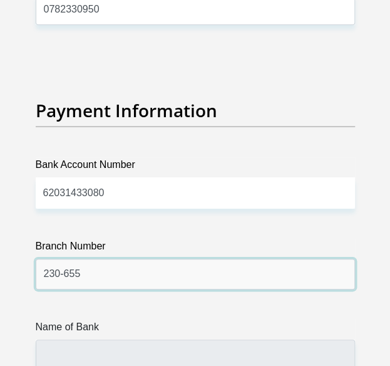
click at [239, 266] on input "230-655" at bounding box center [195, 274] width 319 height 31
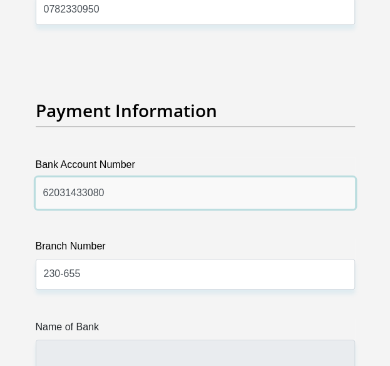
click at [314, 177] on input "62031433080" at bounding box center [195, 192] width 319 height 31
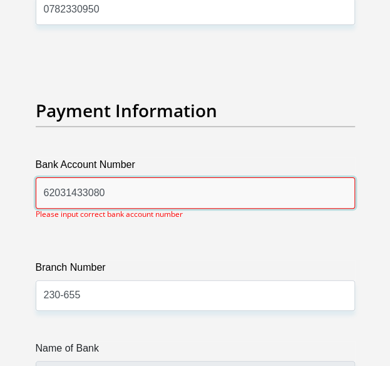
paste input "4210102051"
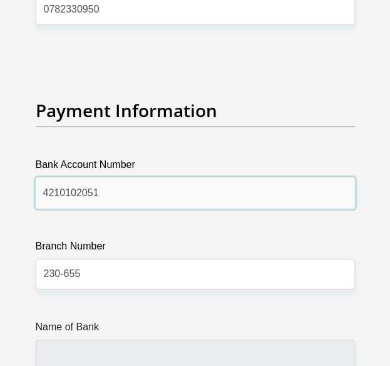
click at [189, 177] on input "4210102051" at bounding box center [195, 192] width 319 height 31
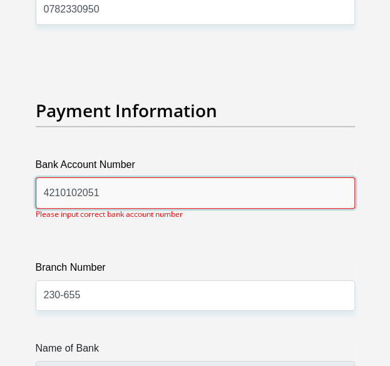
click at [189, 177] on input "4210102051" at bounding box center [195, 192] width 319 height 31
paste input "62031433080"
type input "62031433080"
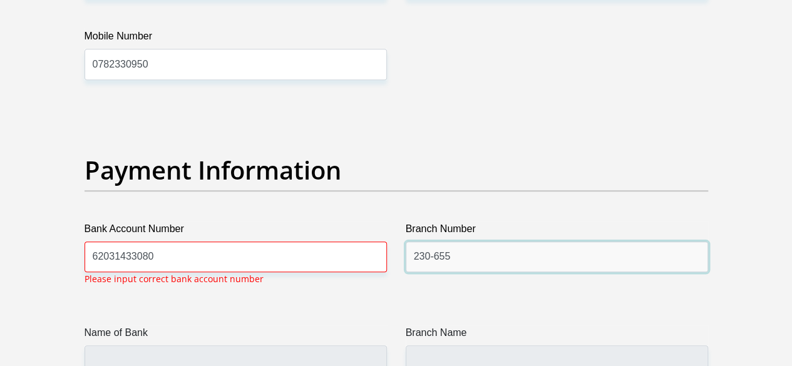
scroll to position [2891, 0]
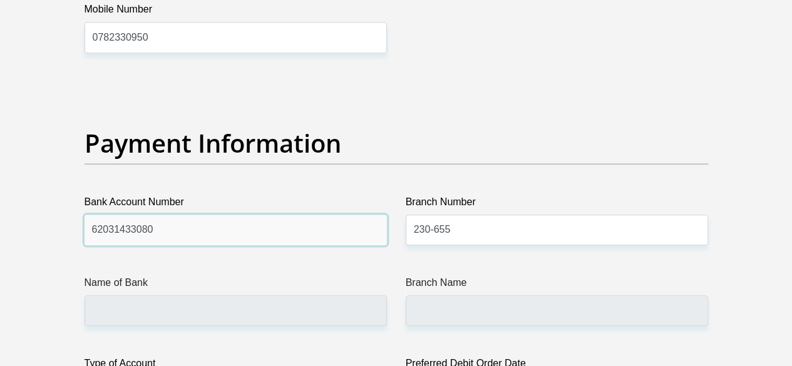
click at [316, 215] on input "62031433080" at bounding box center [236, 230] width 303 height 31
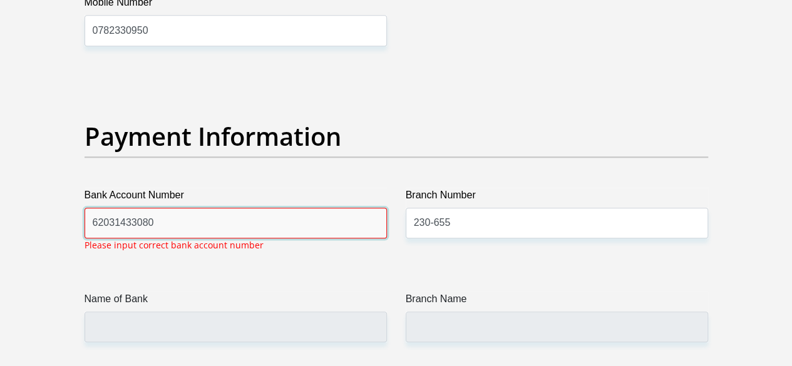
scroll to position [2898, 0]
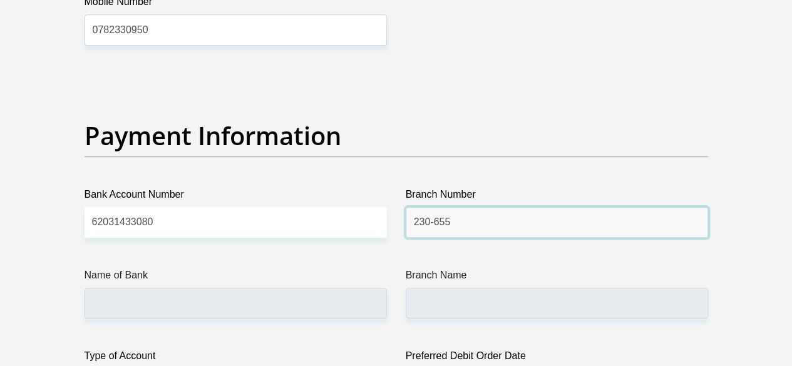
click at [428, 207] on input "230-655" at bounding box center [557, 222] width 303 height 31
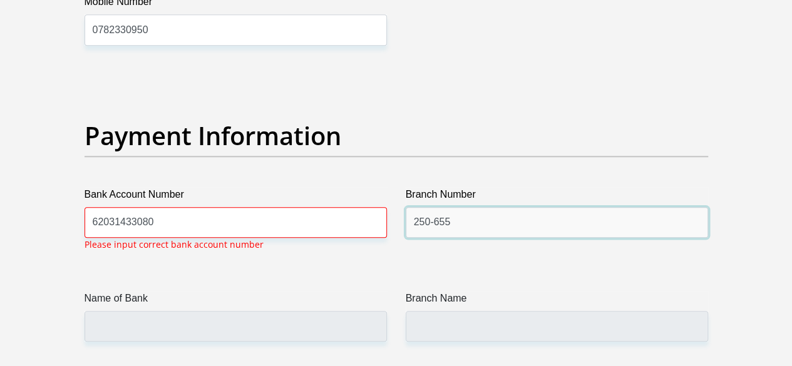
type input "250-655"
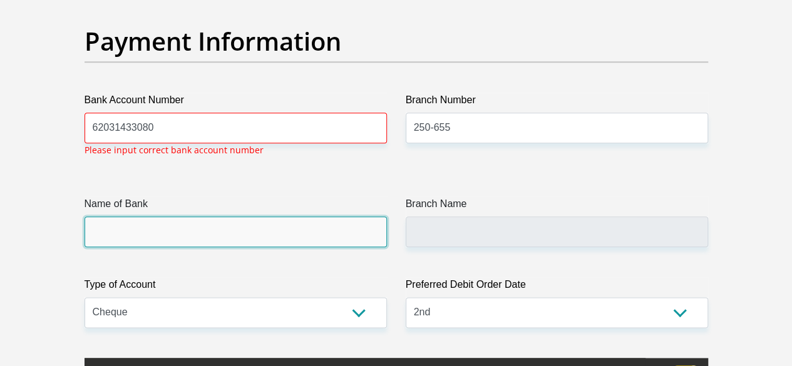
scroll to position [3023, 0]
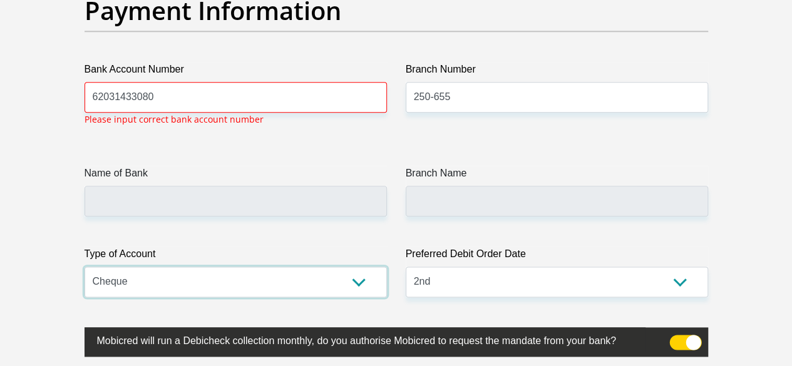
click at [341, 267] on select "Cheque Savings" at bounding box center [236, 282] width 303 height 31
select select "SAV"
click at [85, 267] on select "Cheque Savings" at bounding box center [236, 282] width 303 height 31
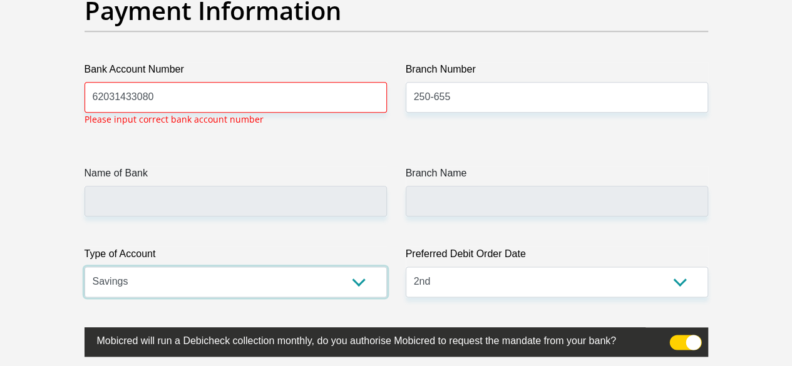
click at [229, 267] on select "Cheque Savings" at bounding box center [236, 282] width 303 height 31
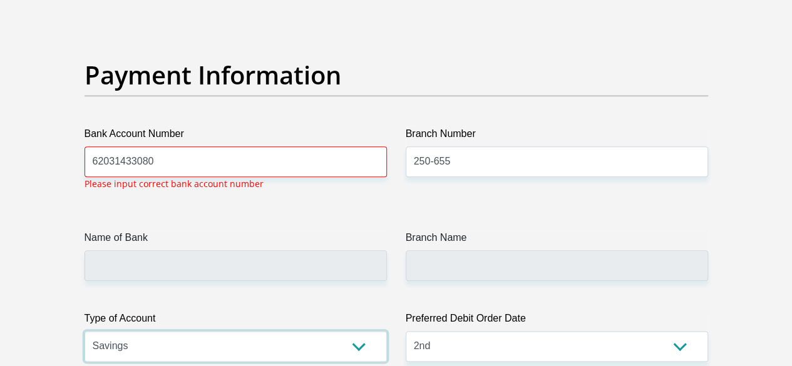
scroll to position [2898, 0]
